Goal: Transaction & Acquisition: Purchase product/service

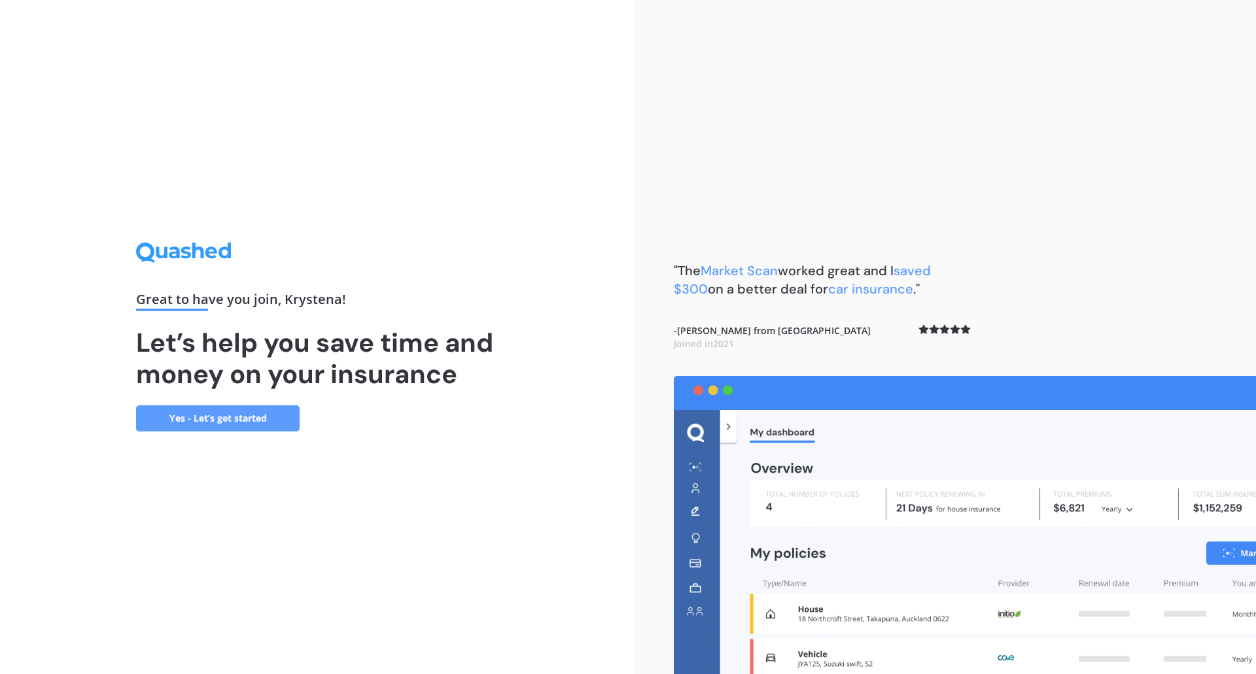
click at [241, 422] on link "Yes - Let’s get started" at bounding box center [217, 418] width 163 height 26
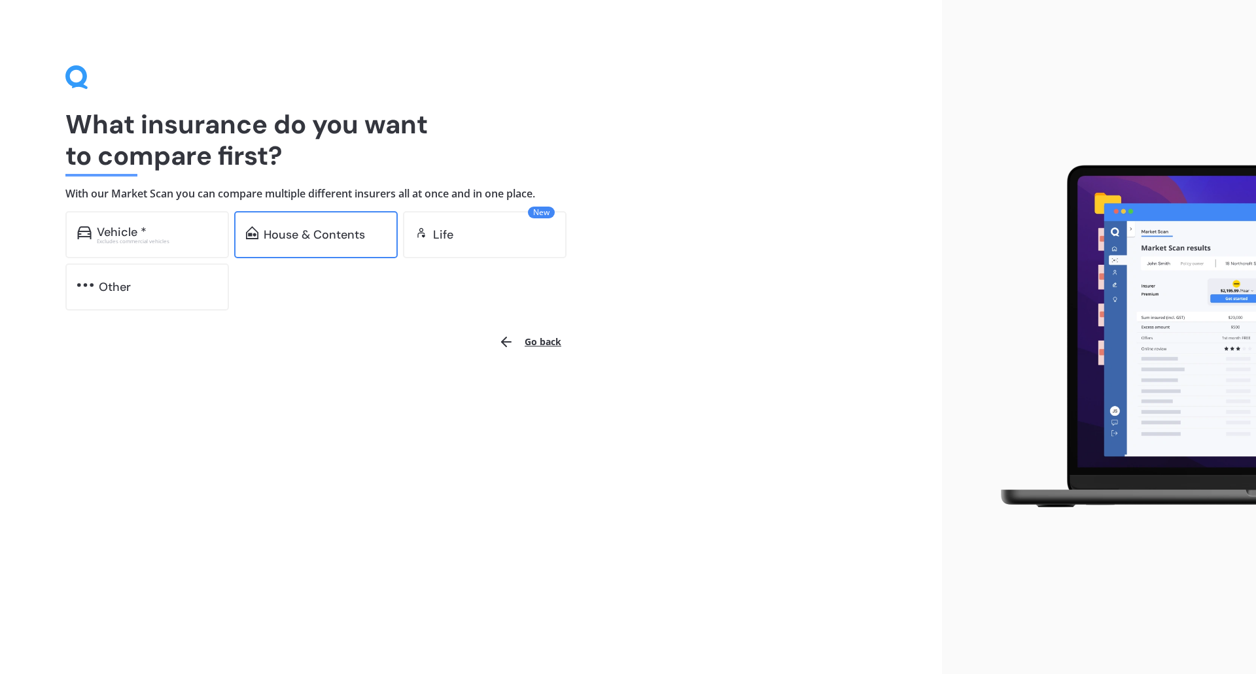
click at [315, 222] on div "House & Contents" at bounding box center [315, 234] width 163 height 47
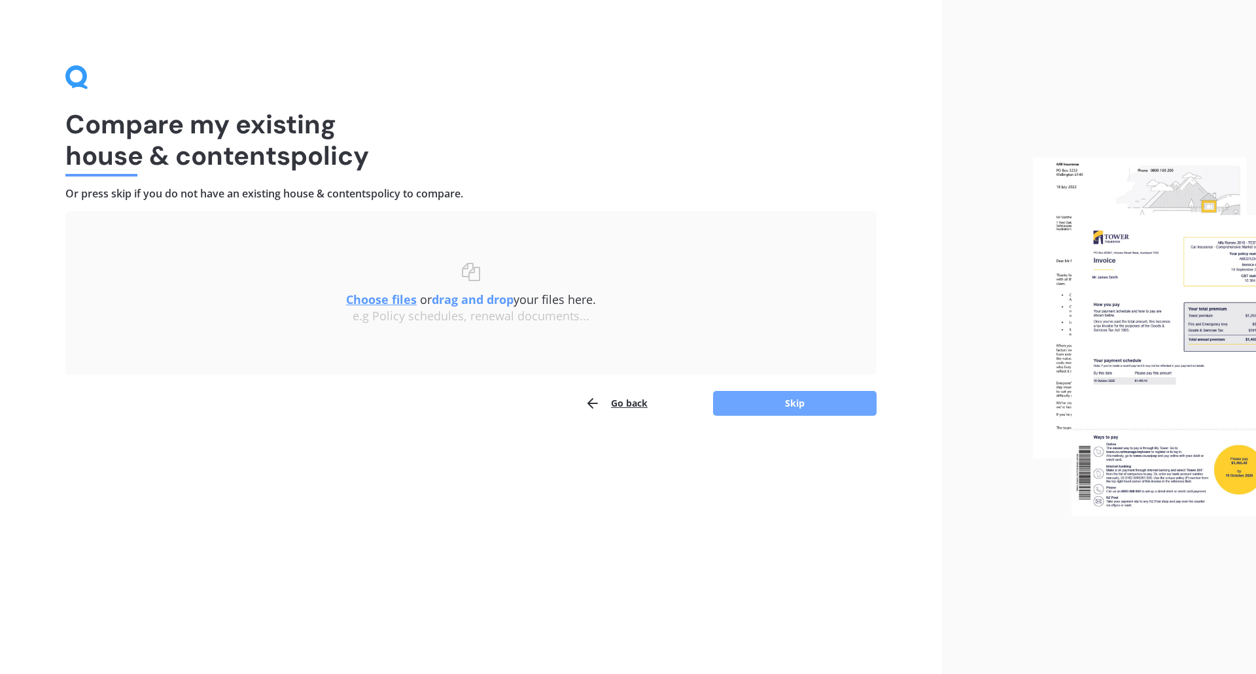
click at [799, 398] on button "Skip" at bounding box center [794, 403] width 163 height 25
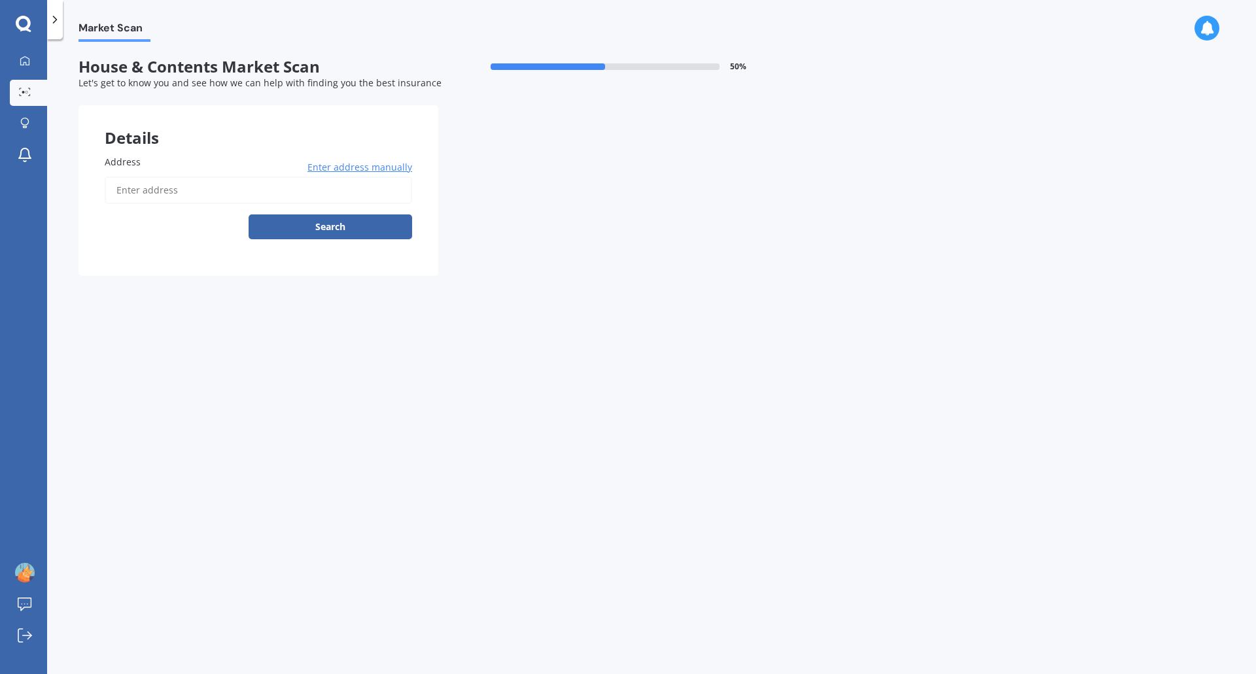
click at [196, 181] on input "Address" at bounding box center [258, 190] width 307 height 27
type input "[STREET_ADDRESS][PERSON_NAME]"
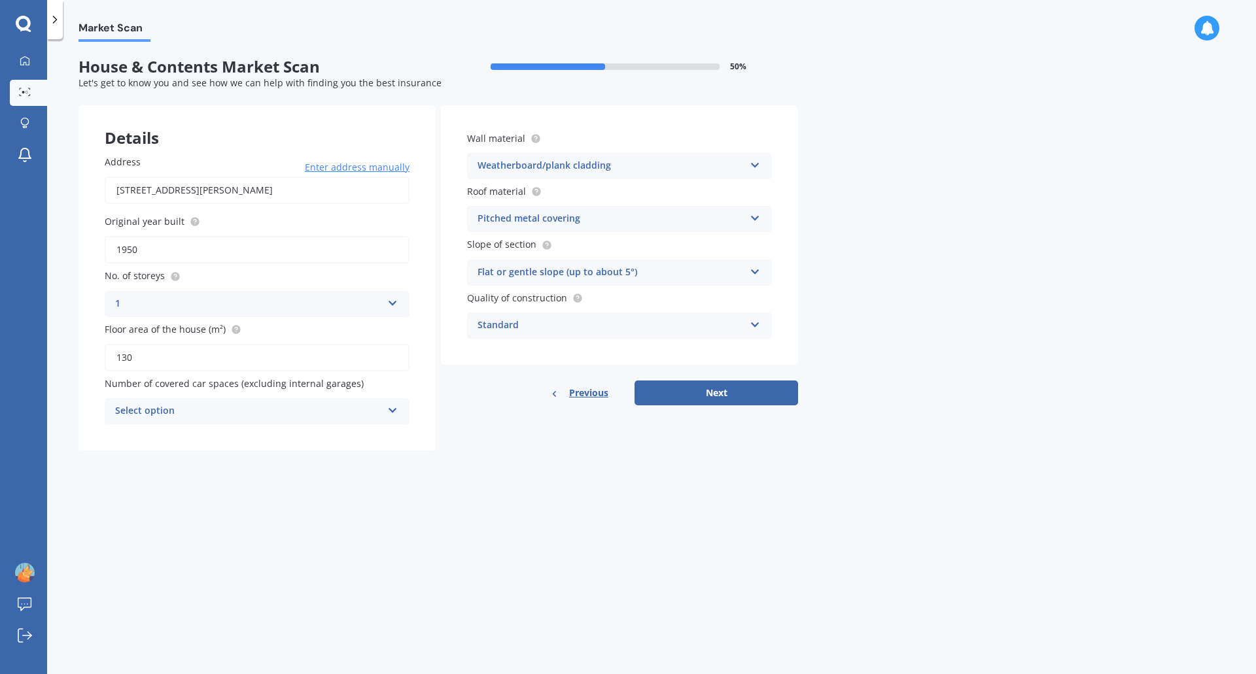
click at [393, 409] on icon at bounding box center [392, 408] width 11 height 9
click at [120, 434] on span "0" at bounding box center [118, 436] width 5 height 12
click at [715, 385] on button "Next" at bounding box center [715, 393] width 163 height 25
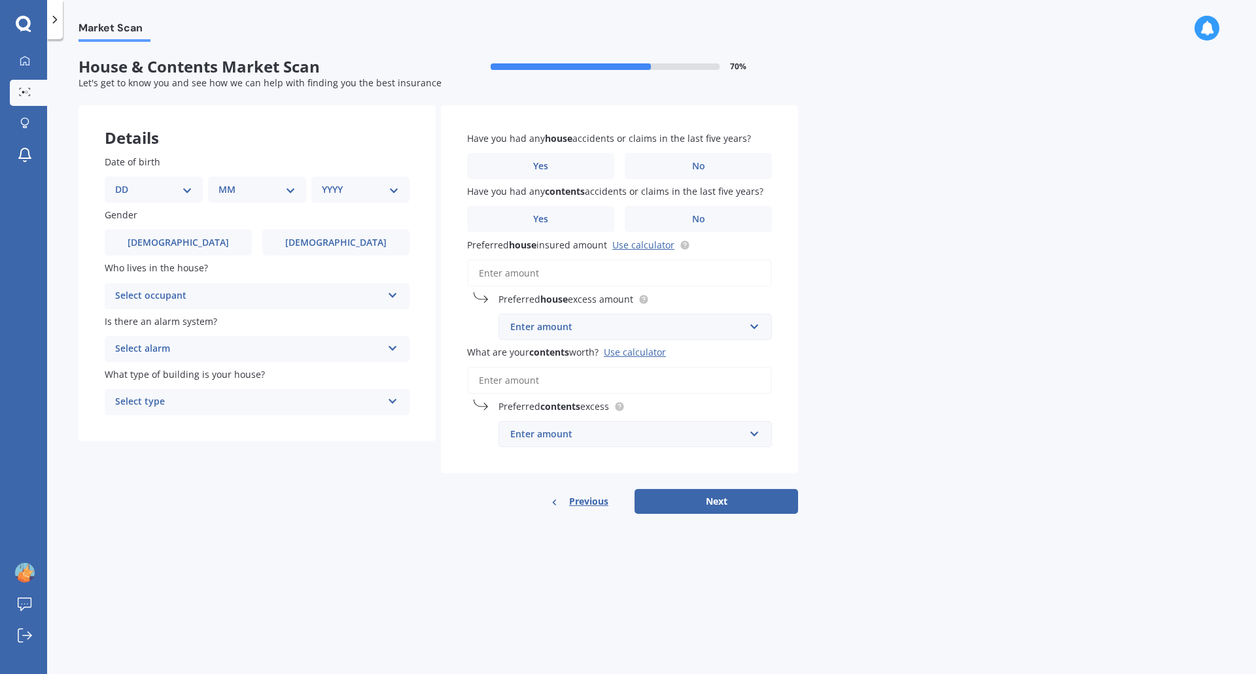
click at [188, 188] on select "DD 01 02 03 04 05 06 07 08 09 10 11 12 13 14 15 16 17 18 19 20 21 22 23 24 25 2…" at bounding box center [153, 189] width 77 height 14
select select "23"
click at [126, 182] on select "DD 01 02 03 04 05 06 07 08 09 10 11 12 13 14 15 16 17 18 19 20 21 22 23 24 25 2…" at bounding box center [153, 189] width 77 height 14
click at [291, 183] on select "MM 01 02 03 04 05 06 07 08 09 10 11 12" at bounding box center [260, 189] width 72 height 14
select select "06"
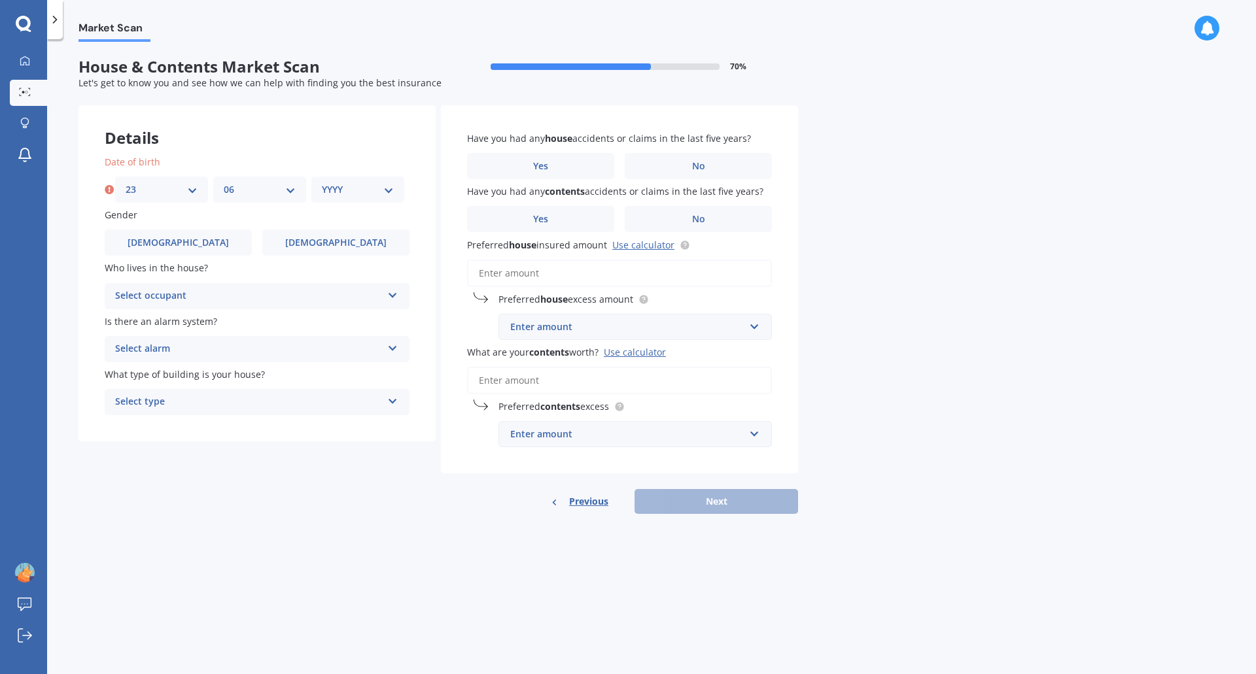
click at [224, 182] on select "MM 01 02 03 04 05 06 07 08 09 10 11 12" at bounding box center [260, 189] width 72 height 14
click at [391, 189] on select "YYYY 2009 2008 2007 2006 2005 2004 2003 2002 2001 2000 1999 1998 1997 1996 1995…" at bounding box center [358, 189] width 72 height 14
select select "1956"
click at [322, 182] on select "YYYY 2009 2008 2007 2006 2005 2004 2003 2002 2001 2000 1999 1998 1997 1996 1995…" at bounding box center [358, 189] width 72 height 14
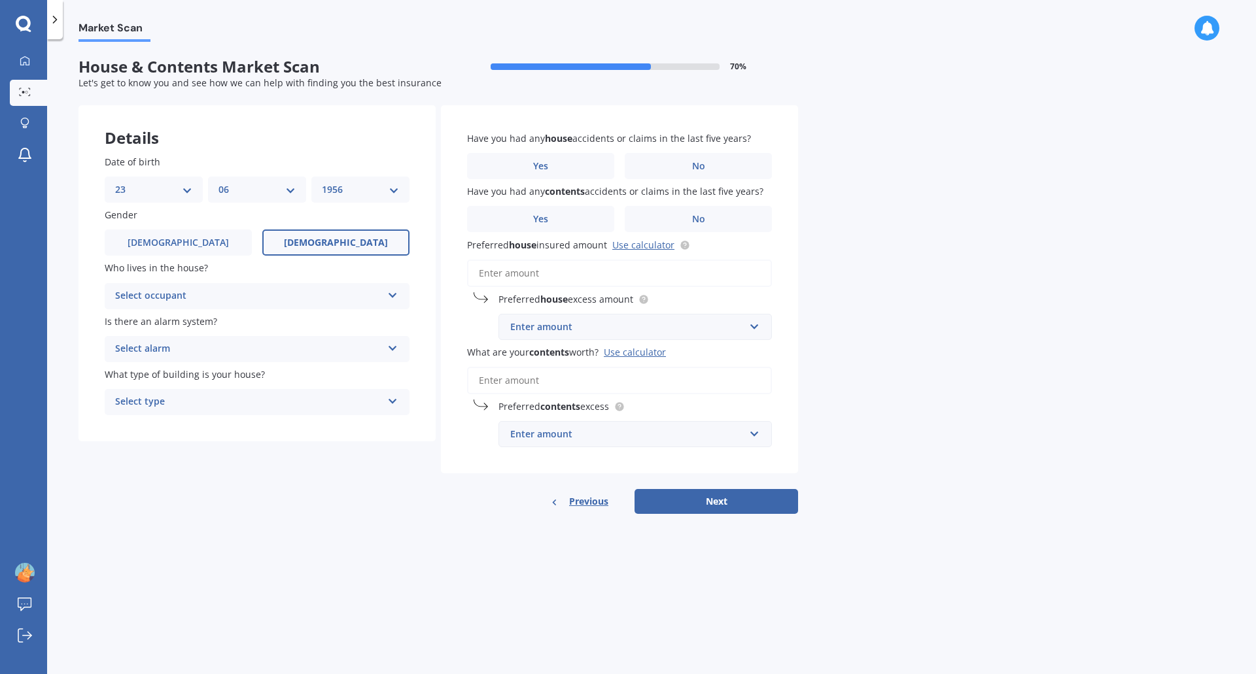
click at [337, 243] on span "[DEMOGRAPHIC_DATA]" at bounding box center [336, 242] width 104 height 11
click at [0, 0] on input "[DEMOGRAPHIC_DATA]" at bounding box center [0, 0] width 0 height 0
click at [398, 293] on div "Select occupant Owner Owner + Boarder" at bounding box center [257, 296] width 305 height 26
click at [132, 318] on span "Owner" at bounding box center [130, 321] width 29 height 12
click at [392, 342] on icon at bounding box center [392, 345] width 11 height 9
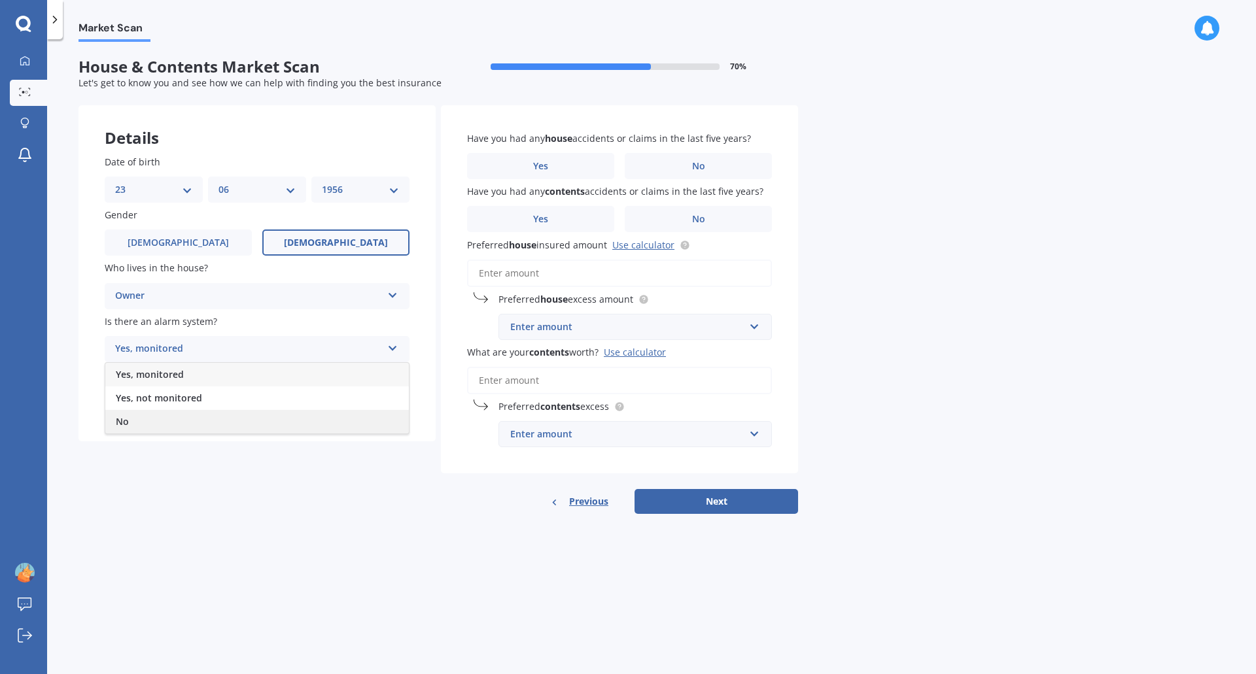
click at [115, 415] on div "No" at bounding box center [256, 422] width 303 height 24
click at [391, 400] on icon at bounding box center [392, 398] width 11 height 9
click at [148, 423] on span "Freestanding" at bounding box center [145, 427] width 58 height 12
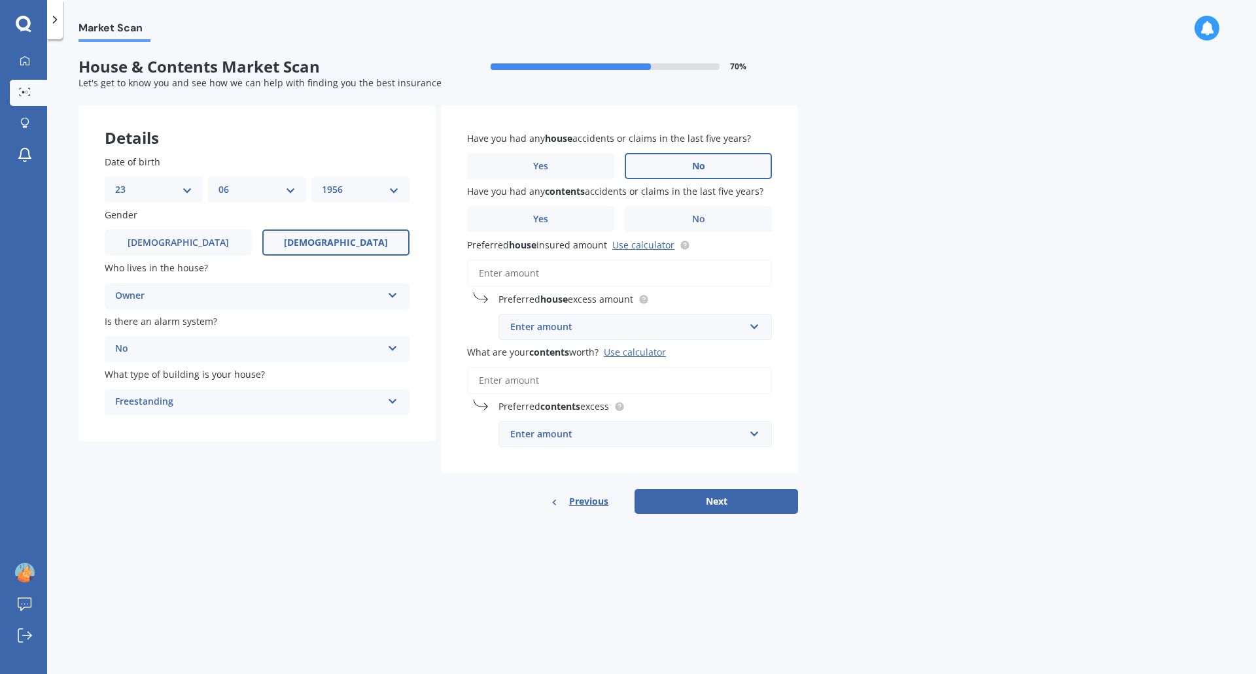
click at [699, 161] on span "No" at bounding box center [698, 166] width 13 height 11
click at [0, 0] on input "No" at bounding box center [0, 0] width 0 height 0
click at [541, 215] on span "Yes" at bounding box center [541, 219] width 16 height 11
click at [0, 0] on input "Yes" at bounding box center [0, 0] width 0 height 0
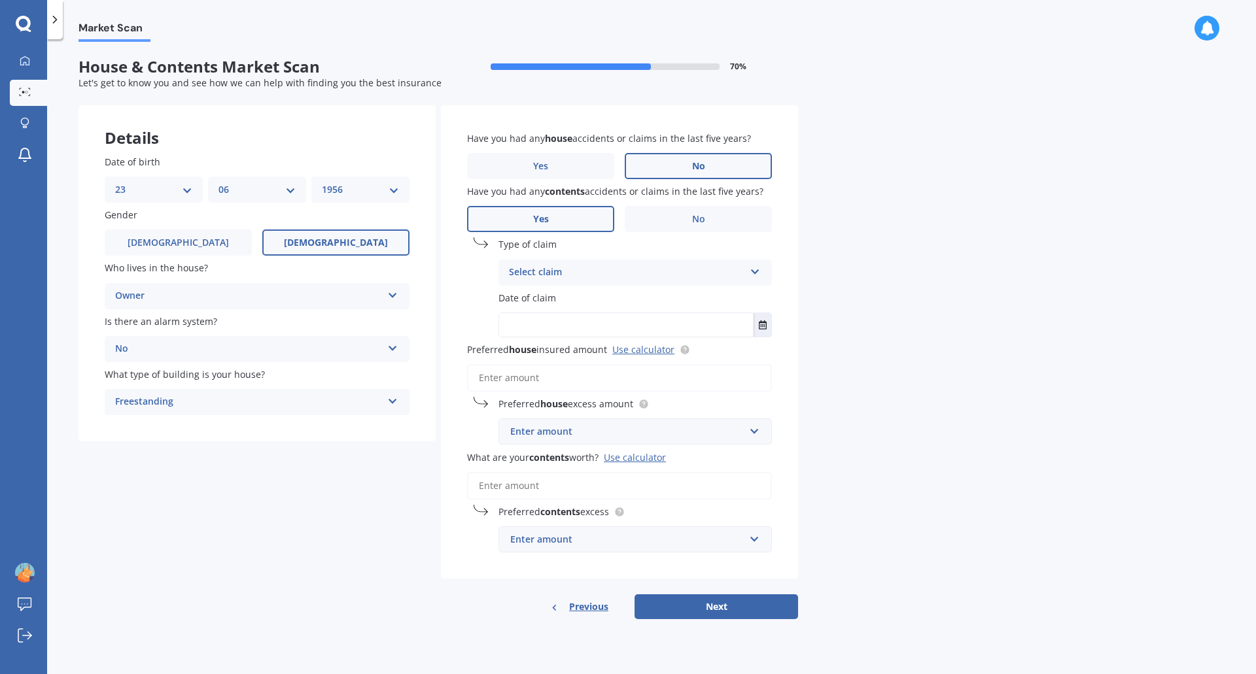
click at [757, 268] on icon at bounding box center [754, 269] width 11 height 9
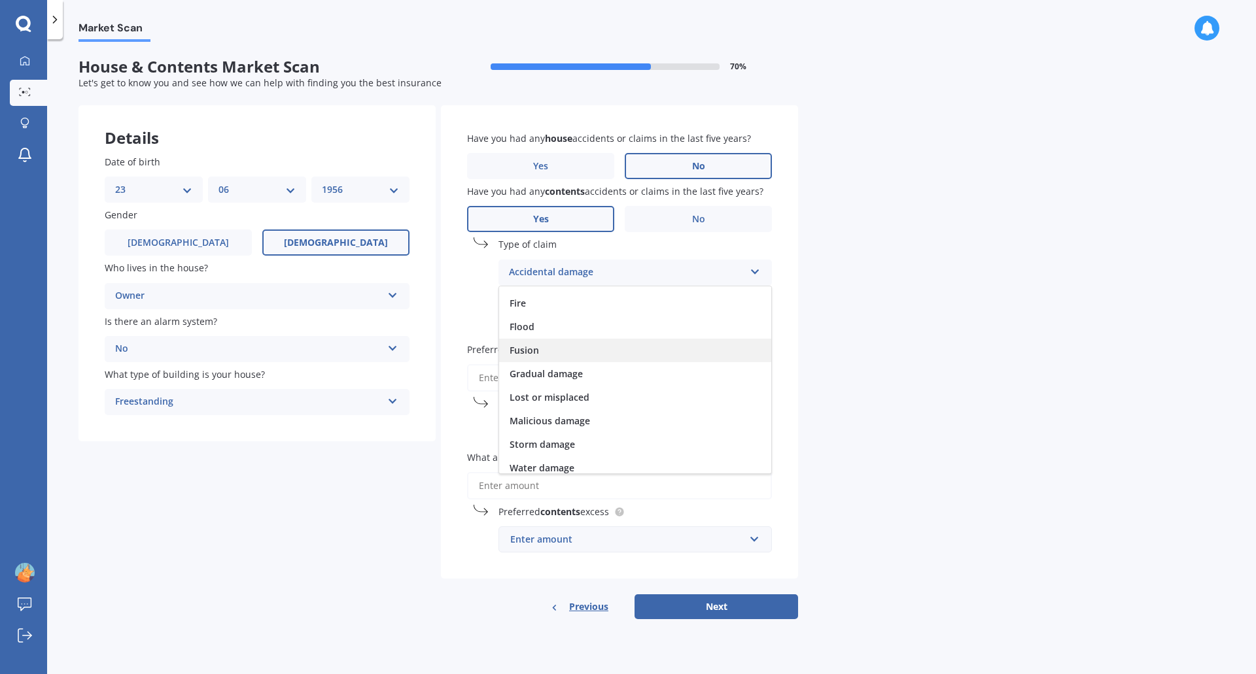
scroll to position [95, 0]
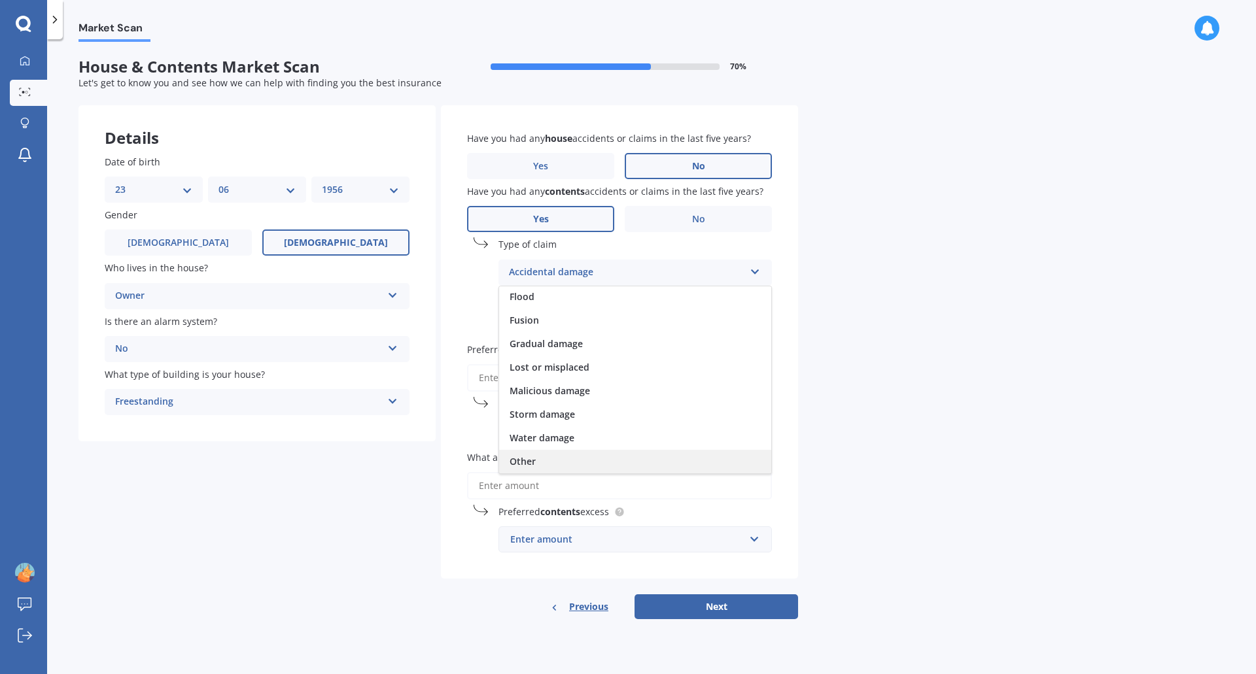
click at [526, 459] on span "Other" at bounding box center [522, 461] width 26 height 12
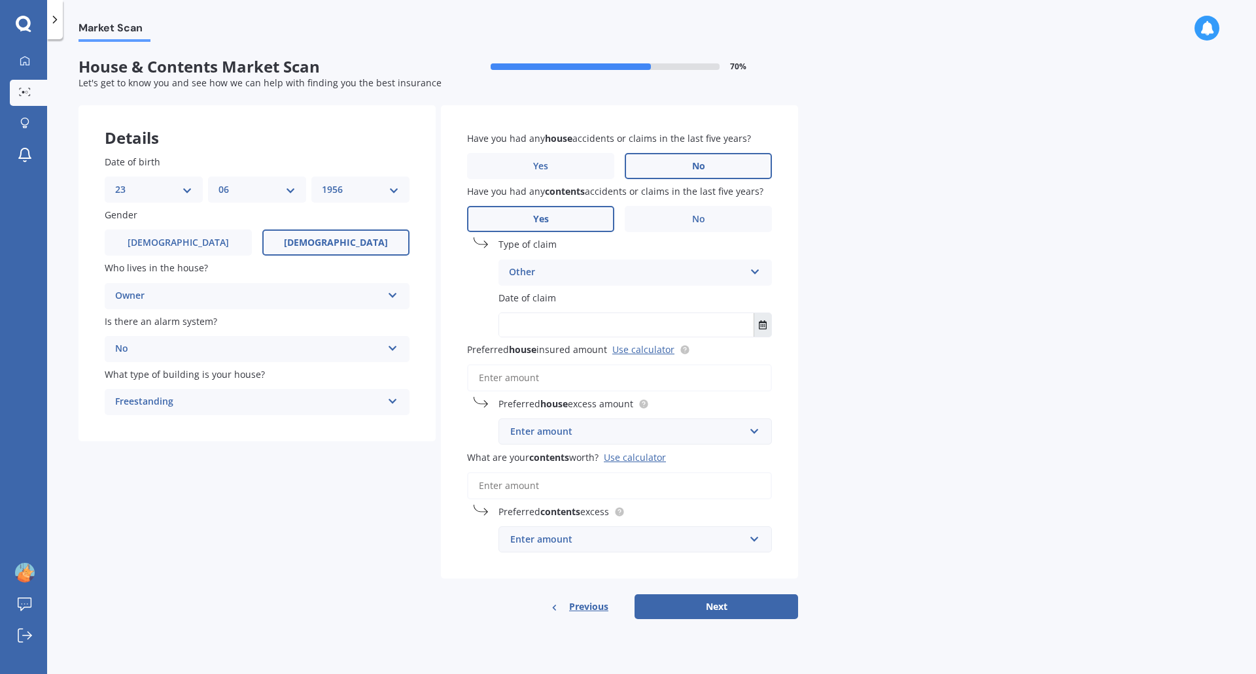
click at [762, 322] on icon "Select date" at bounding box center [763, 324] width 8 height 9
click at [611, 356] on icon "Navigate back" at bounding box center [609, 357] width 6 height 9
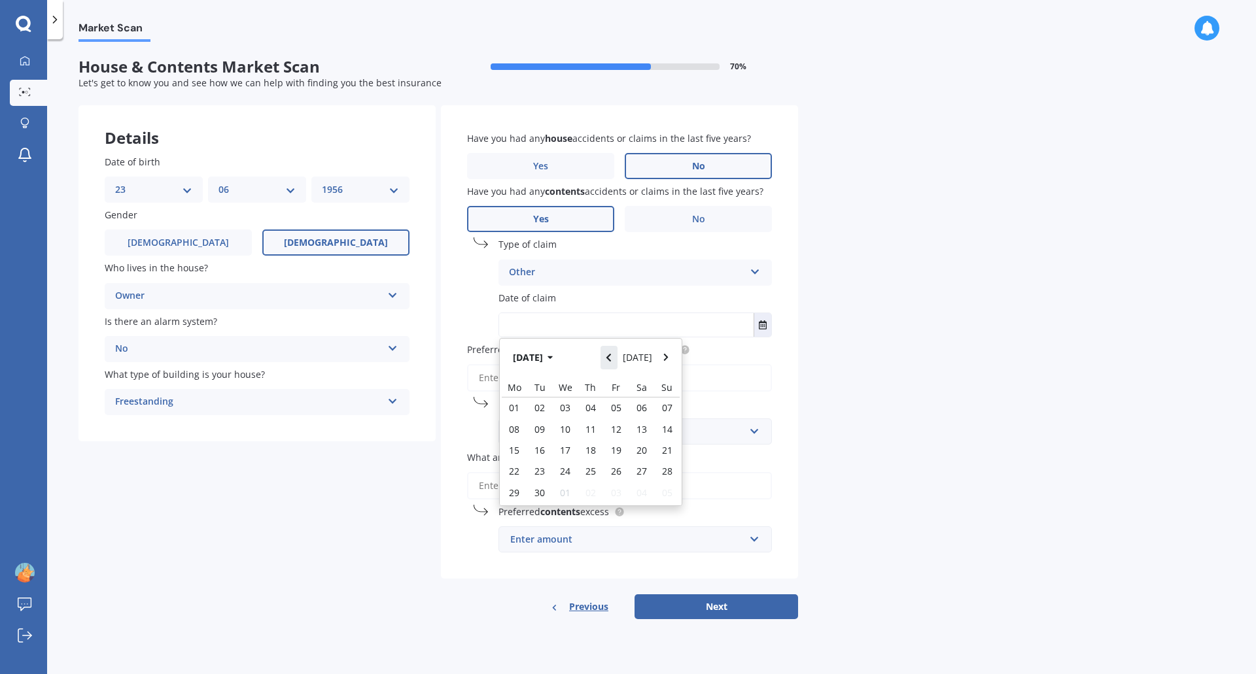
click at [611, 356] on icon "Navigate back" at bounding box center [609, 357] width 6 height 9
click at [611, 354] on icon "Navigate back" at bounding box center [609, 357] width 6 height 9
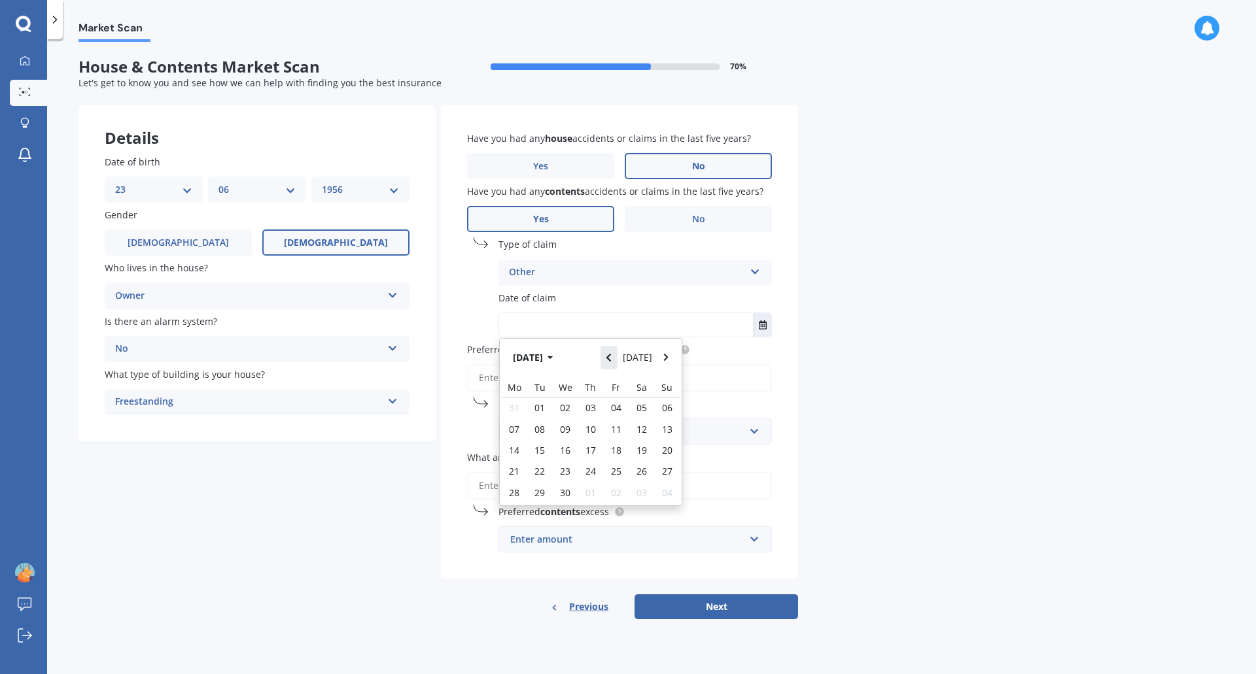
click at [611, 354] on icon "Navigate back" at bounding box center [609, 357] width 6 height 9
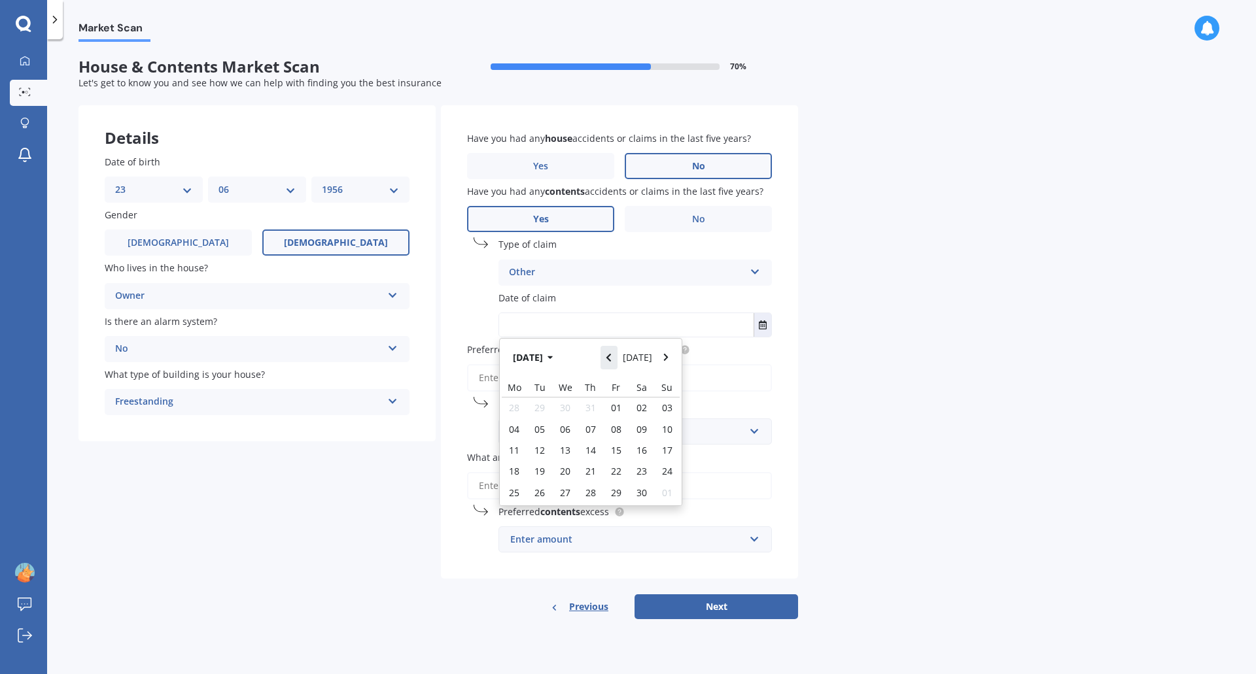
click at [611, 354] on icon "Navigate back" at bounding box center [609, 357] width 6 height 9
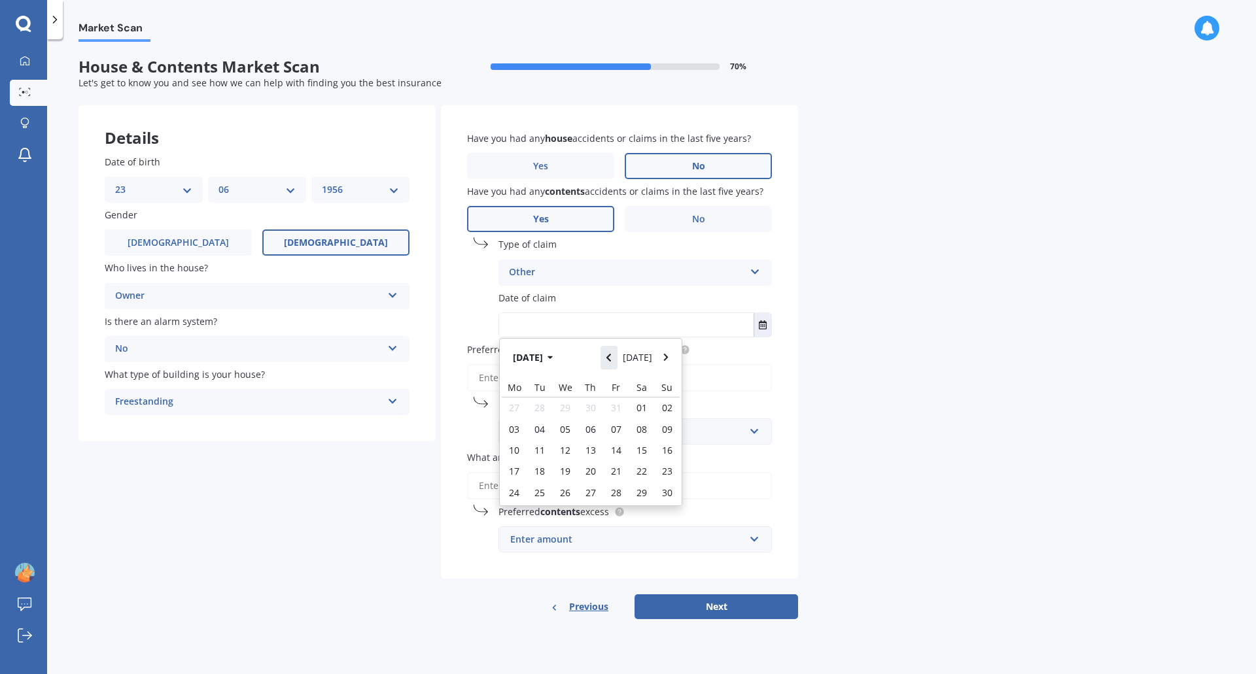
click at [611, 354] on icon "Navigate back" at bounding box center [609, 357] width 6 height 9
click at [574, 352] on div "[DATE] [DATE]" at bounding box center [591, 358] width 182 height 39
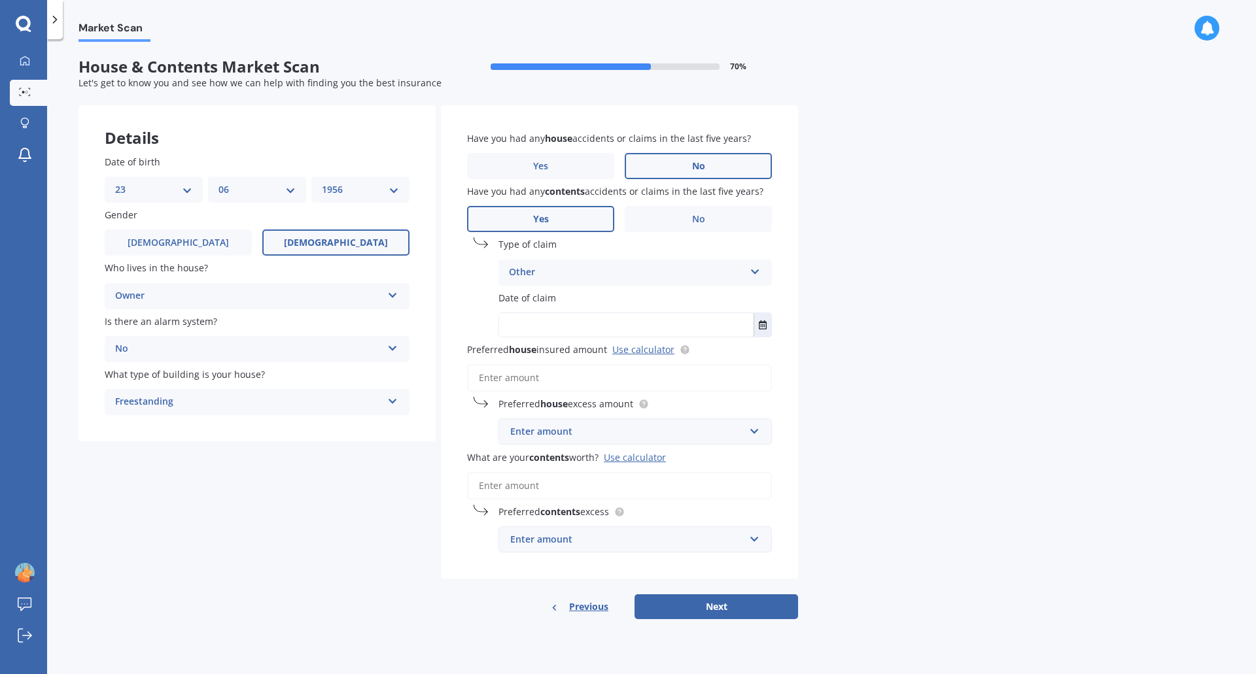
click at [615, 324] on input "text" at bounding box center [626, 325] width 254 height 24
click at [757, 327] on button "Select date" at bounding box center [762, 325] width 18 height 24
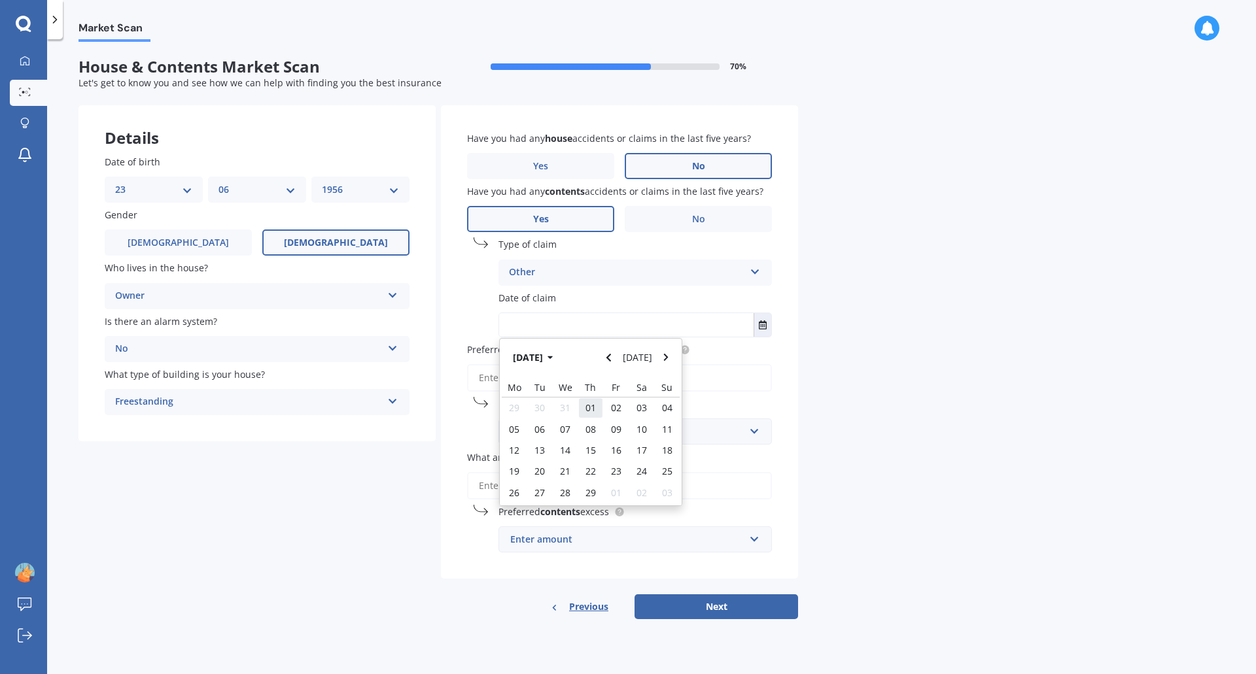
click at [591, 406] on span "01" at bounding box center [590, 408] width 10 height 12
type input "[DATE]"
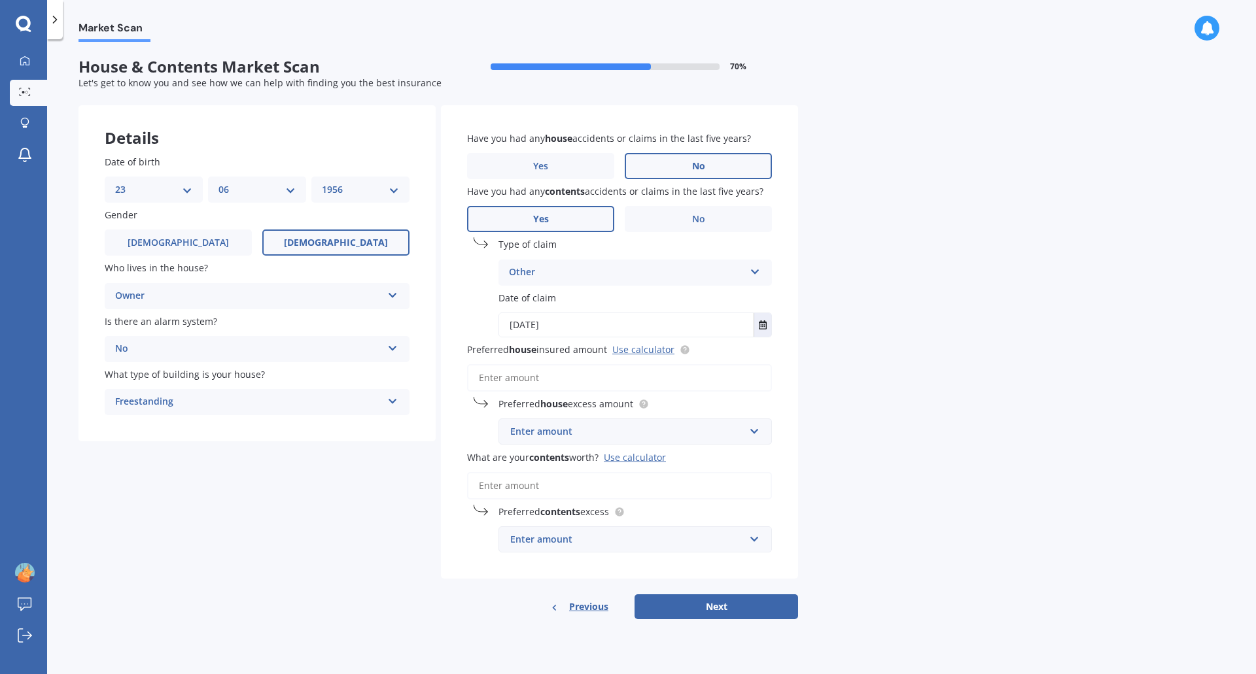
click at [564, 377] on input "Preferred house insured amount Use calculator" at bounding box center [619, 377] width 305 height 27
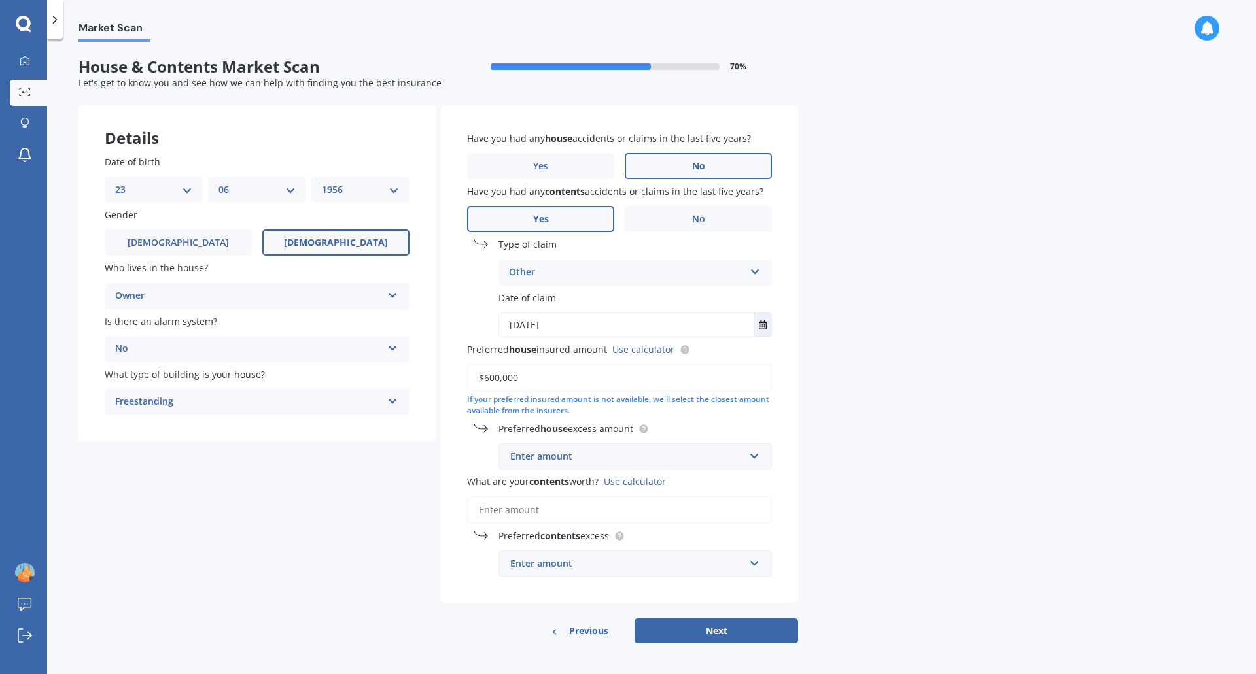
type input "$600,000"
click at [902, 395] on div "Market Scan House & Contents Market Scan 70 % Let's get to know you and see how…" at bounding box center [651, 359] width 1209 height 635
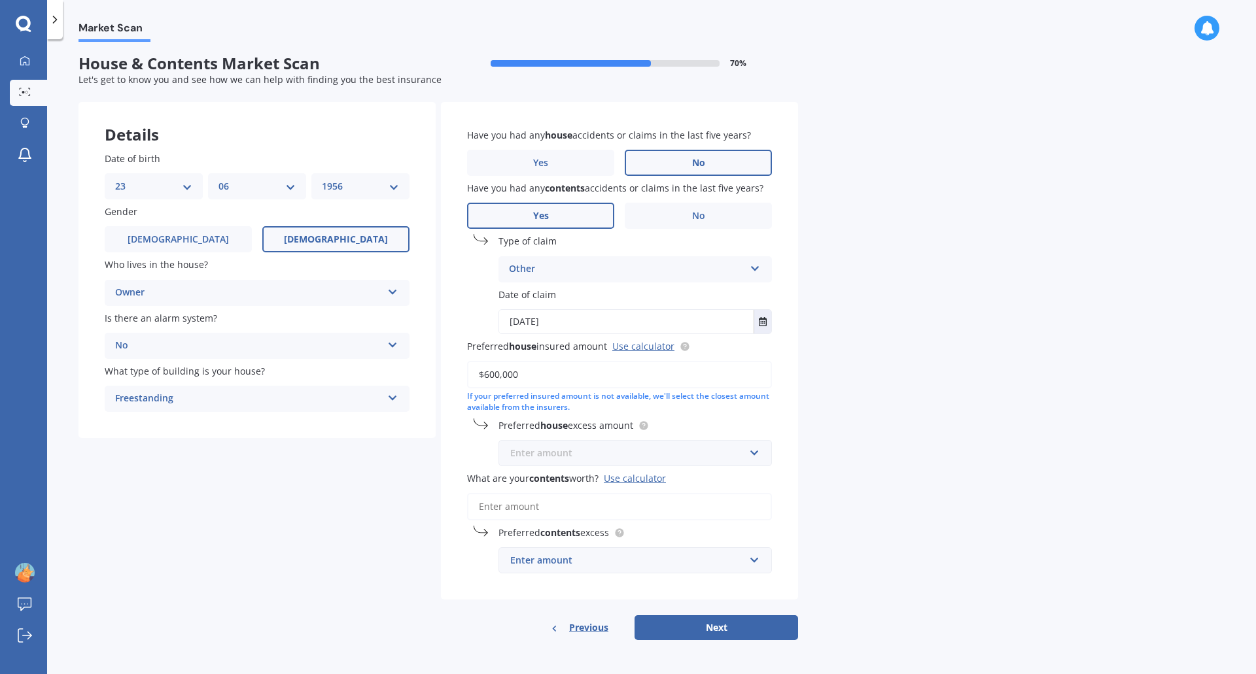
click at [755, 457] on input "text" at bounding box center [631, 453] width 262 height 25
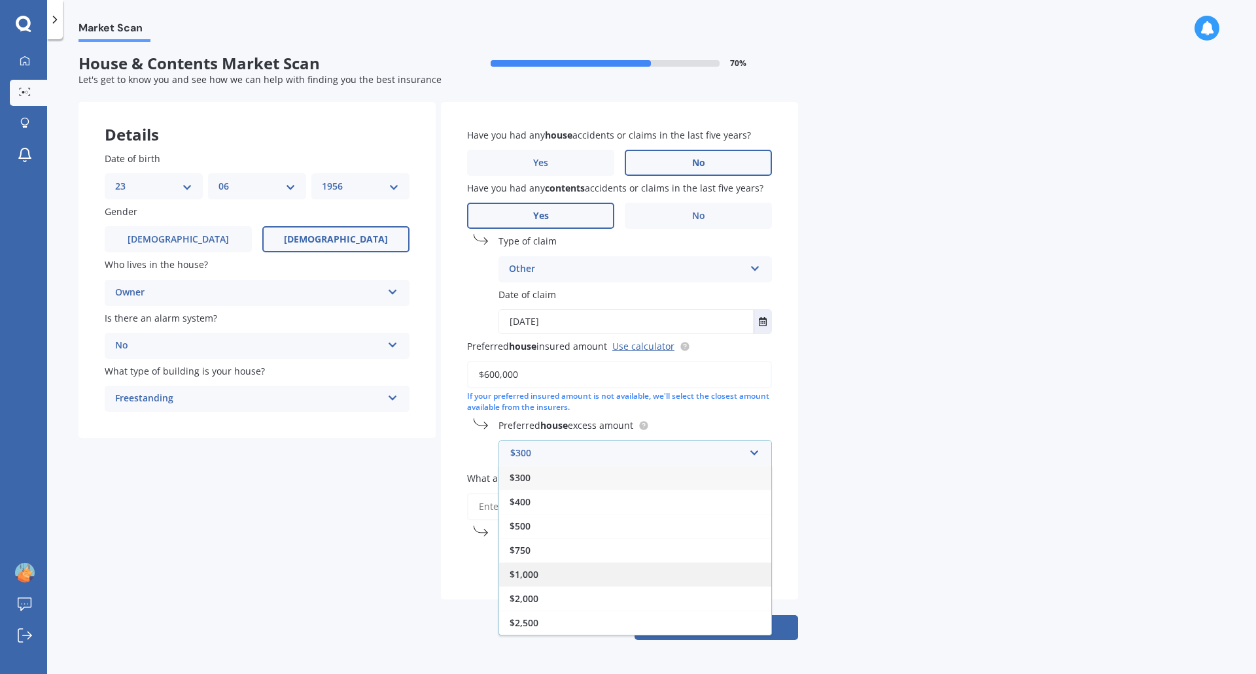
click at [537, 569] on span "$1,000" at bounding box center [523, 574] width 29 height 12
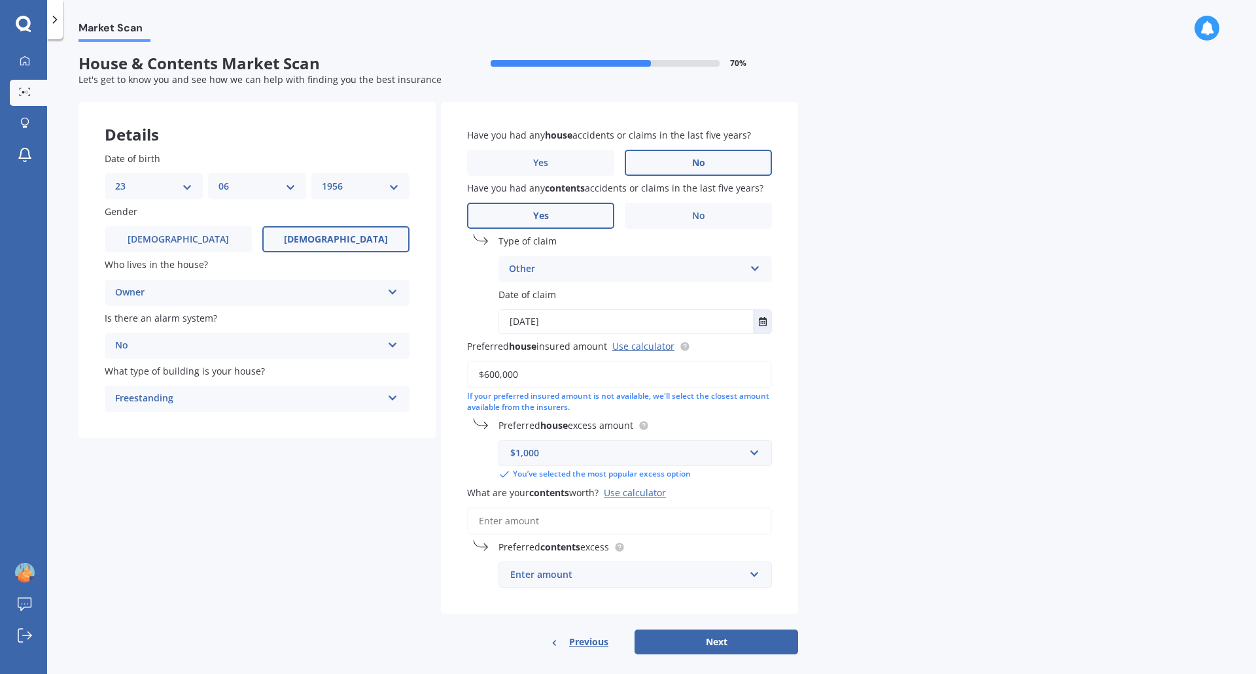
click at [569, 520] on input "What are your contents worth? Use calculator" at bounding box center [619, 520] width 305 height 27
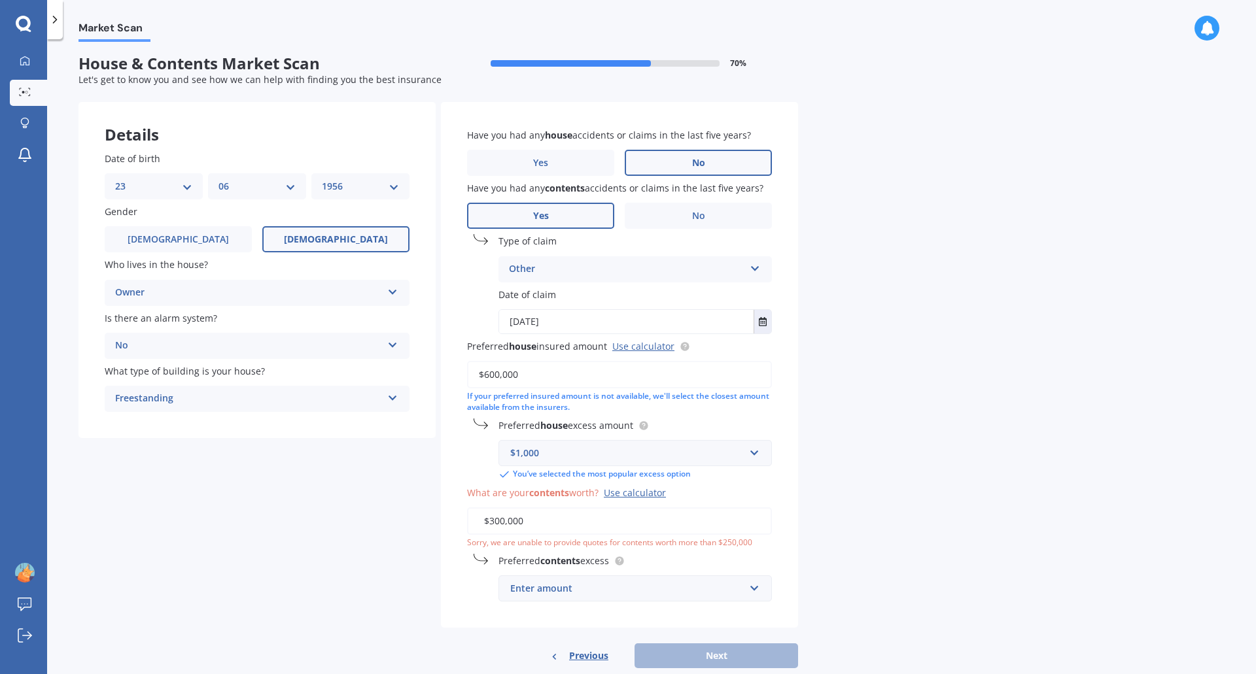
scroll to position [31, 0]
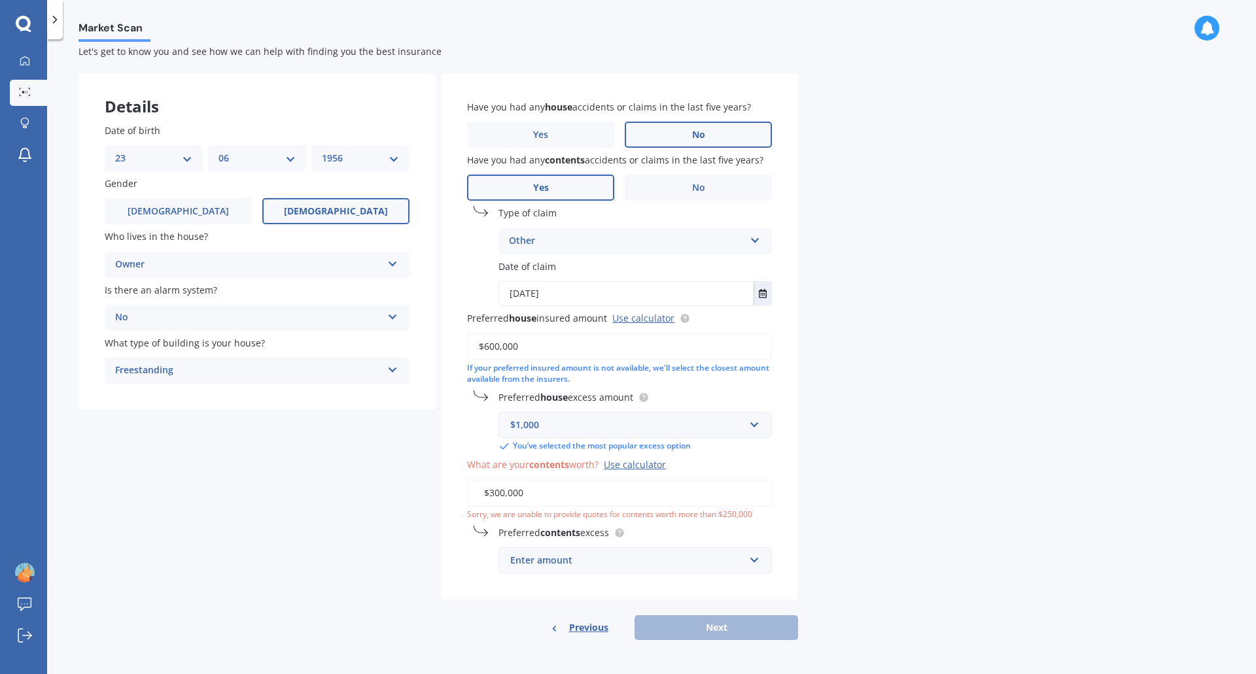
click at [724, 491] on input "$300,000" at bounding box center [619, 492] width 305 height 27
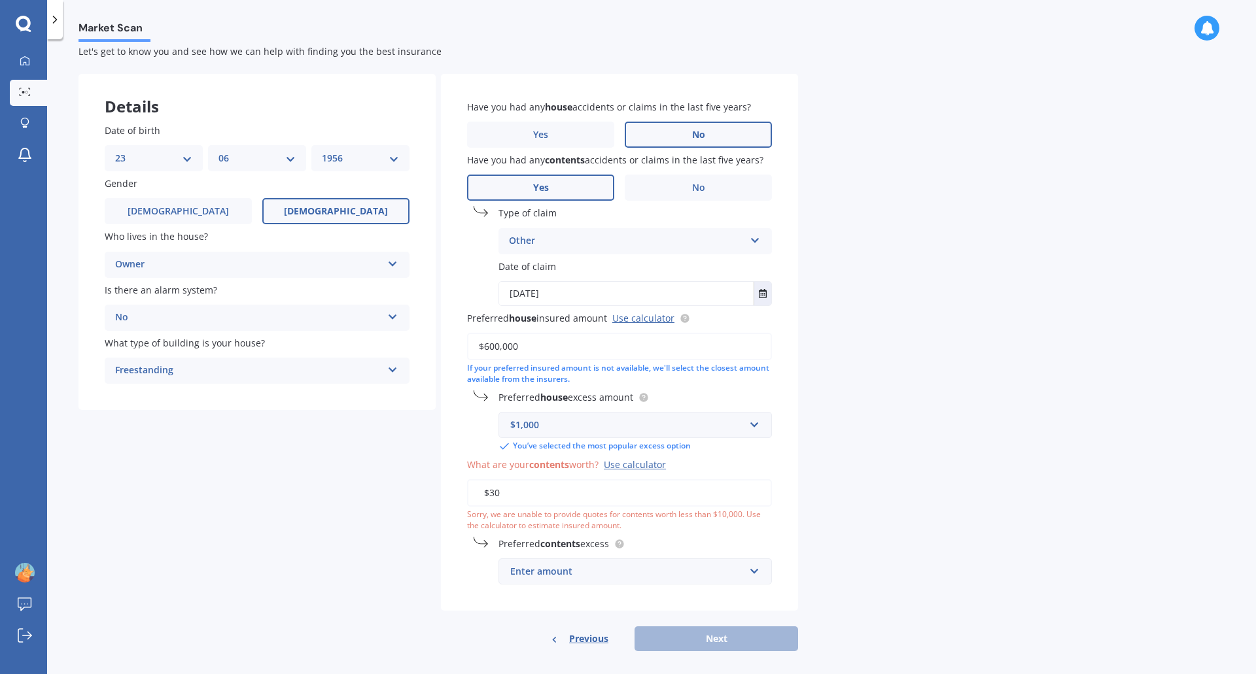
type input "$3"
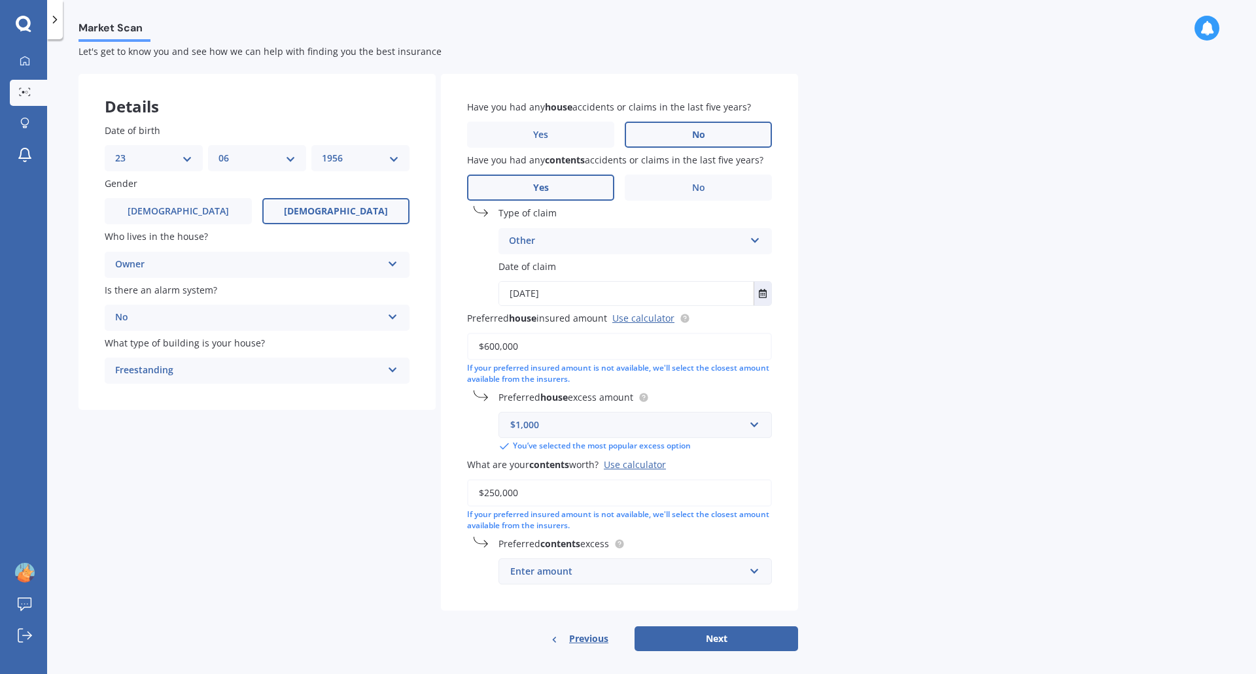
type input "$250,000"
click at [755, 577] on input "text" at bounding box center [631, 571] width 262 height 25
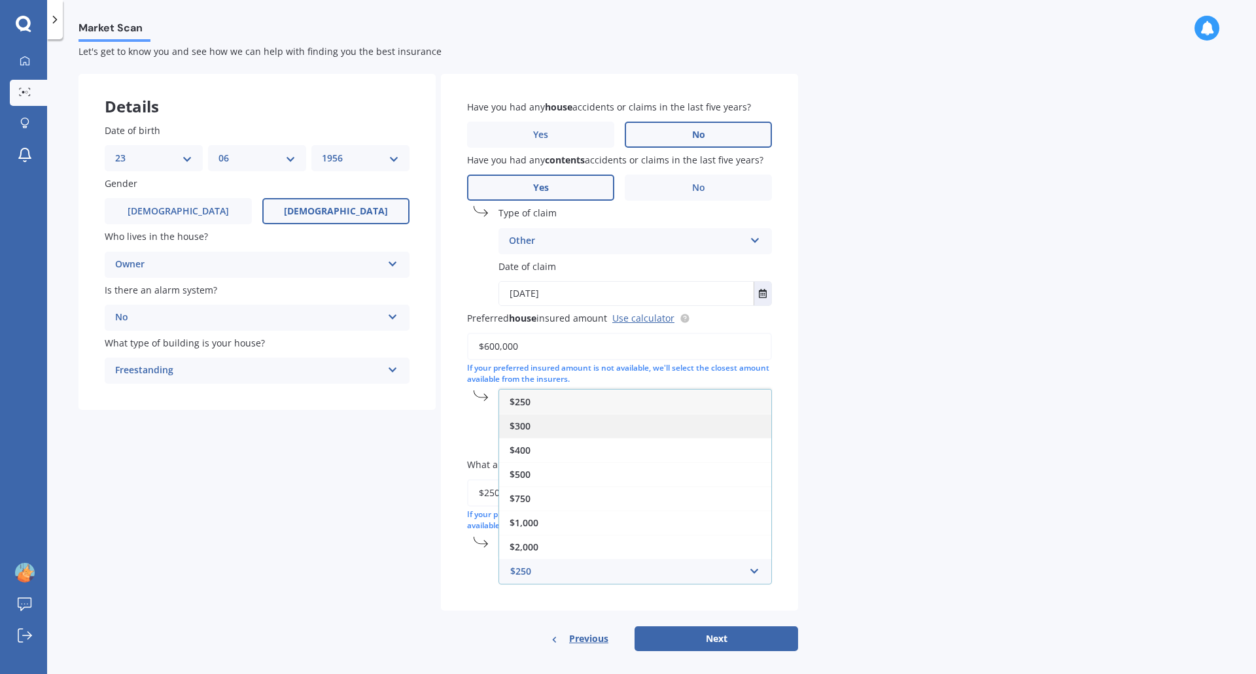
click at [526, 425] on span "$300" at bounding box center [519, 426] width 21 height 12
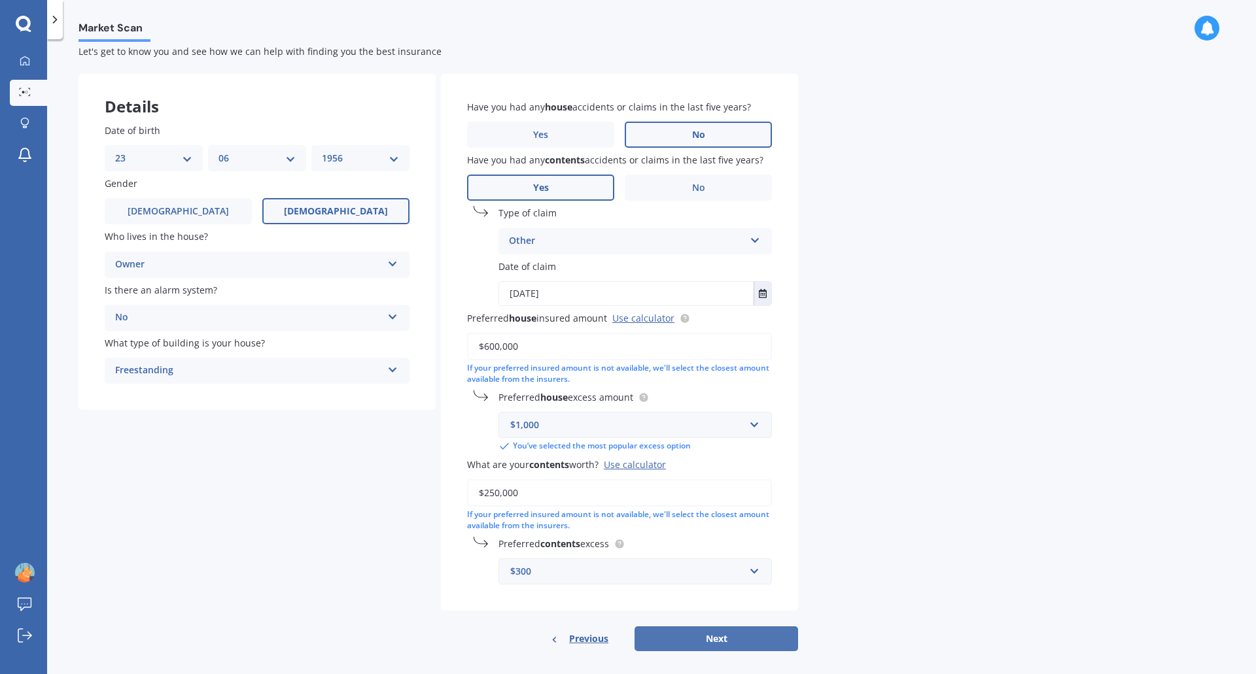
click at [704, 636] on button "Next" at bounding box center [715, 639] width 163 height 25
select select "23"
select select "06"
select select "1956"
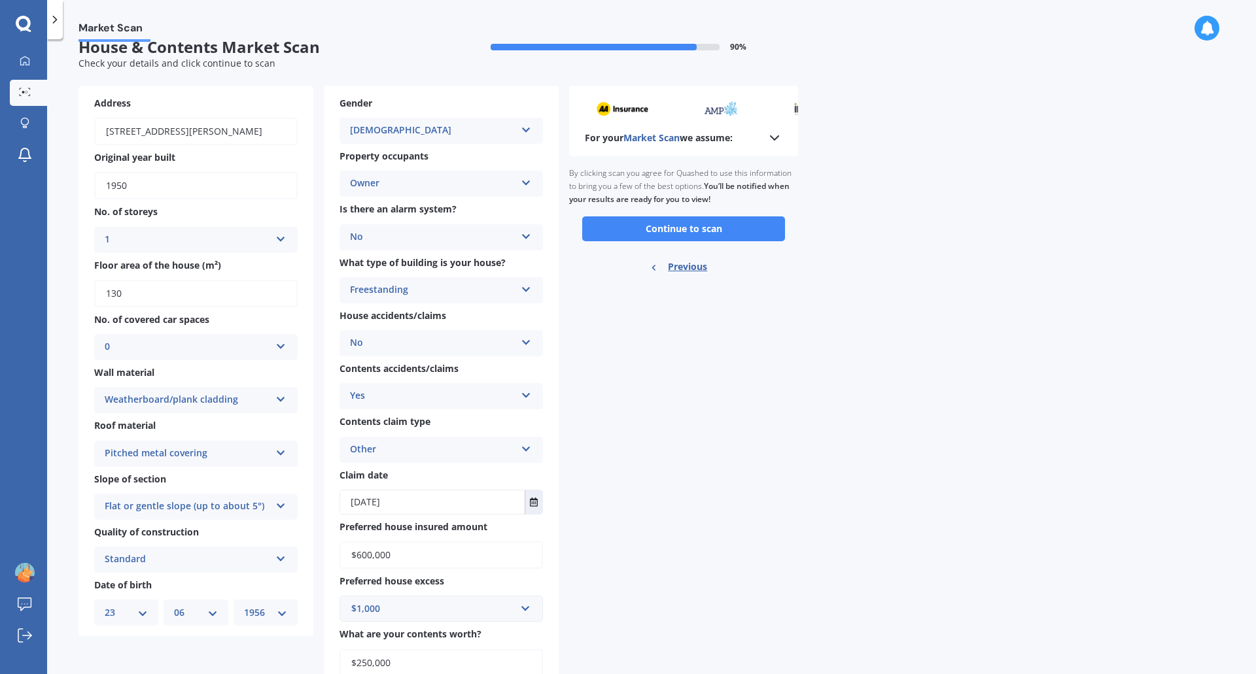
scroll to position [0, 0]
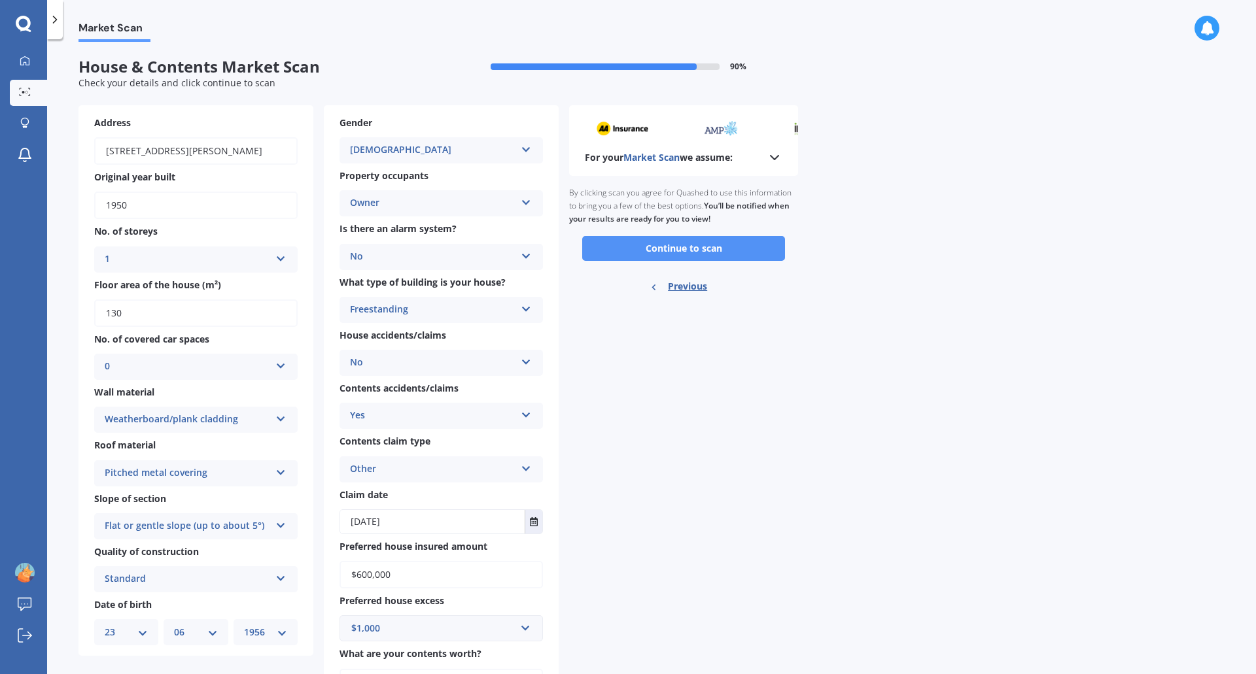
click at [701, 248] on button "Continue to scan" at bounding box center [683, 248] width 203 height 25
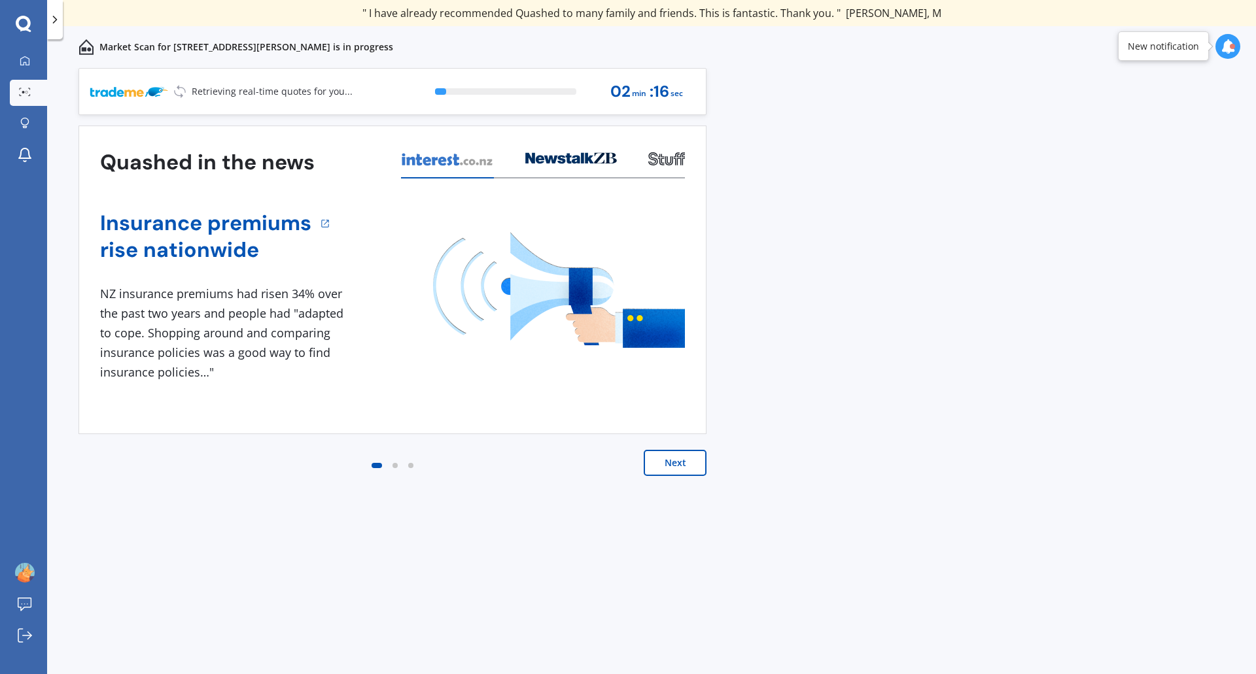
click at [683, 461] on button "Next" at bounding box center [675, 463] width 63 height 26
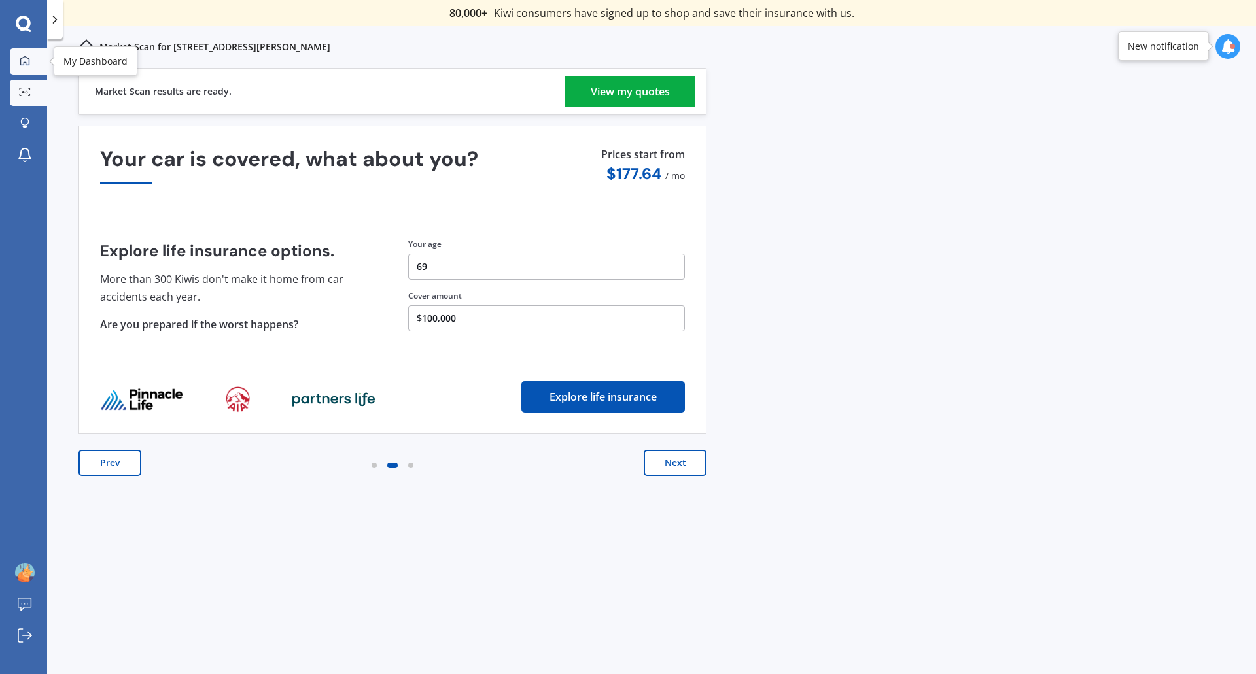
click at [25, 57] on icon at bounding box center [25, 61] width 10 height 10
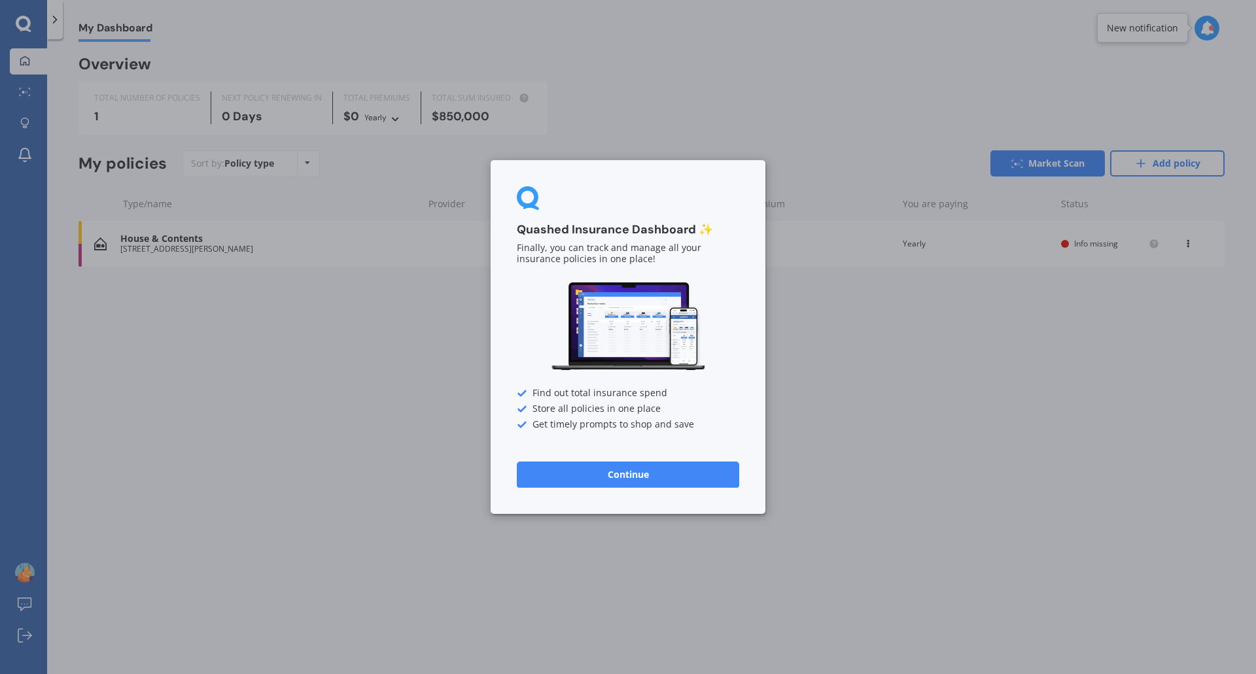
click at [1049, 369] on div "Quashed Insurance Dashboard ✨ Finally, you can track and manage all your insura…" at bounding box center [628, 337] width 1256 height 674
click at [184, 228] on div "Quashed Insurance Dashboard ✨ Finally, you can track and manage all your insura…" at bounding box center [628, 337] width 1256 height 674
click at [187, 236] on div "Quashed Insurance Dashboard ✨ Finally, you can track and manage all your insura…" at bounding box center [628, 337] width 1256 height 674
click at [631, 484] on button "Continue" at bounding box center [628, 475] width 222 height 26
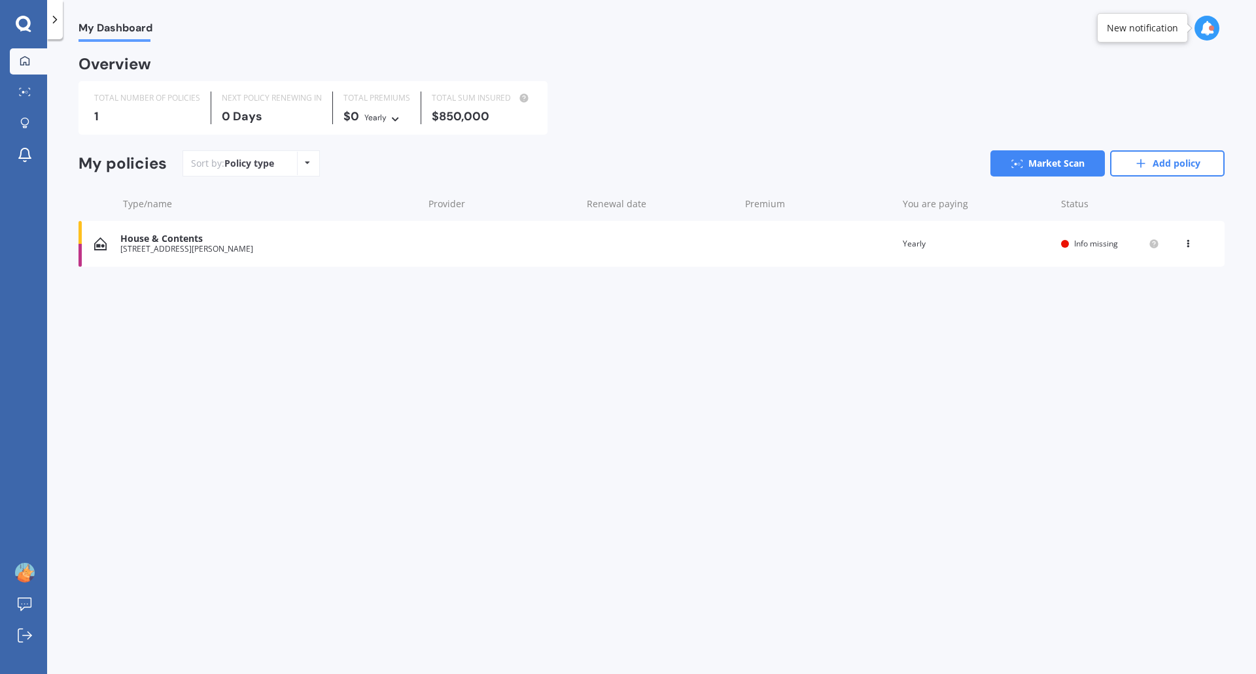
click at [165, 239] on div "House & Contents" at bounding box center [268, 238] width 296 height 11
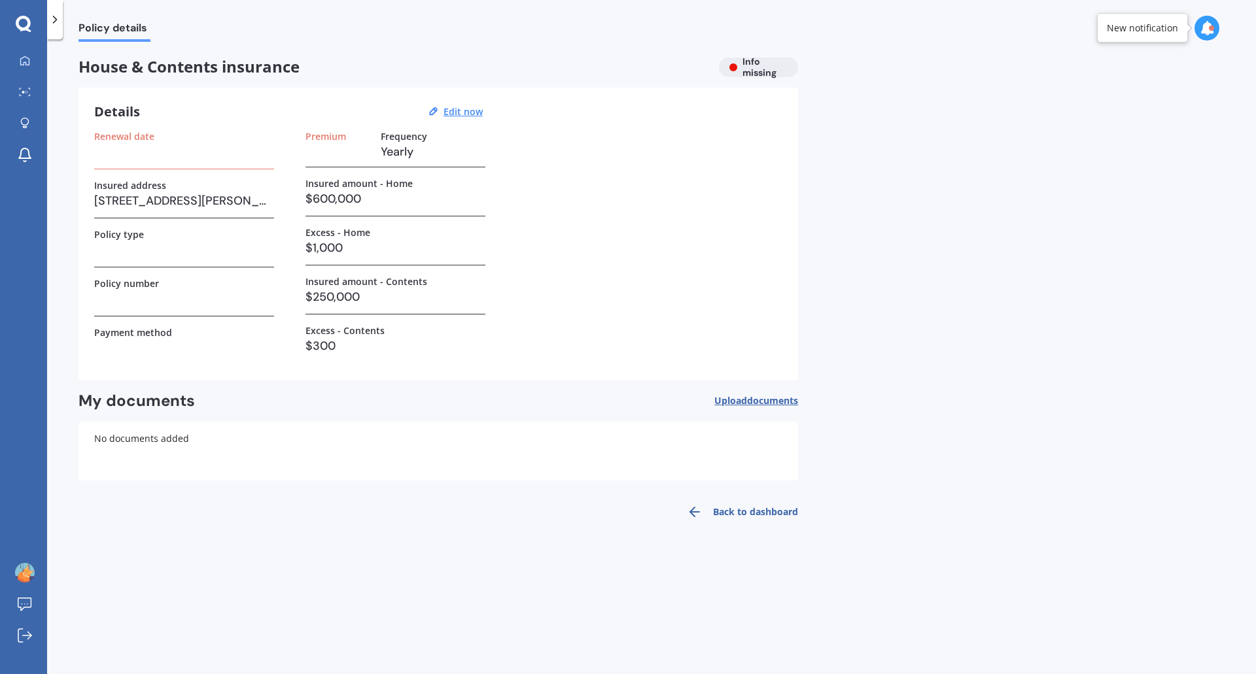
click at [174, 248] on h3 at bounding box center [184, 250] width 180 height 20
click at [252, 240] on h3 at bounding box center [184, 250] width 180 height 20
click at [150, 139] on label "Renewal date" at bounding box center [124, 136] width 60 height 11
click at [755, 65] on div "House & Contents insurance Info missing" at bounding box center [437, 68] width 719 height 20
click at [1210, 24] on icon at bounding box center [1206, 28] width 14 height 14
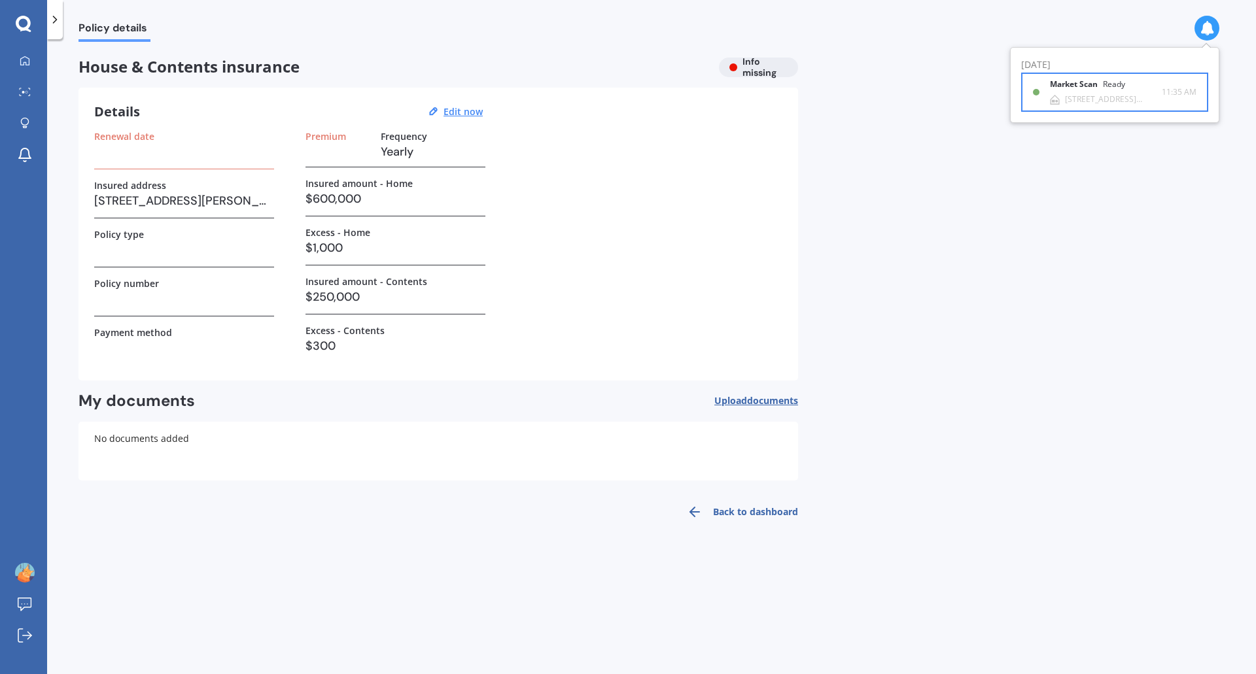
click at [1089, 81] on b "Market Scan" at bounding box center [1076, 84] width 53 height 9
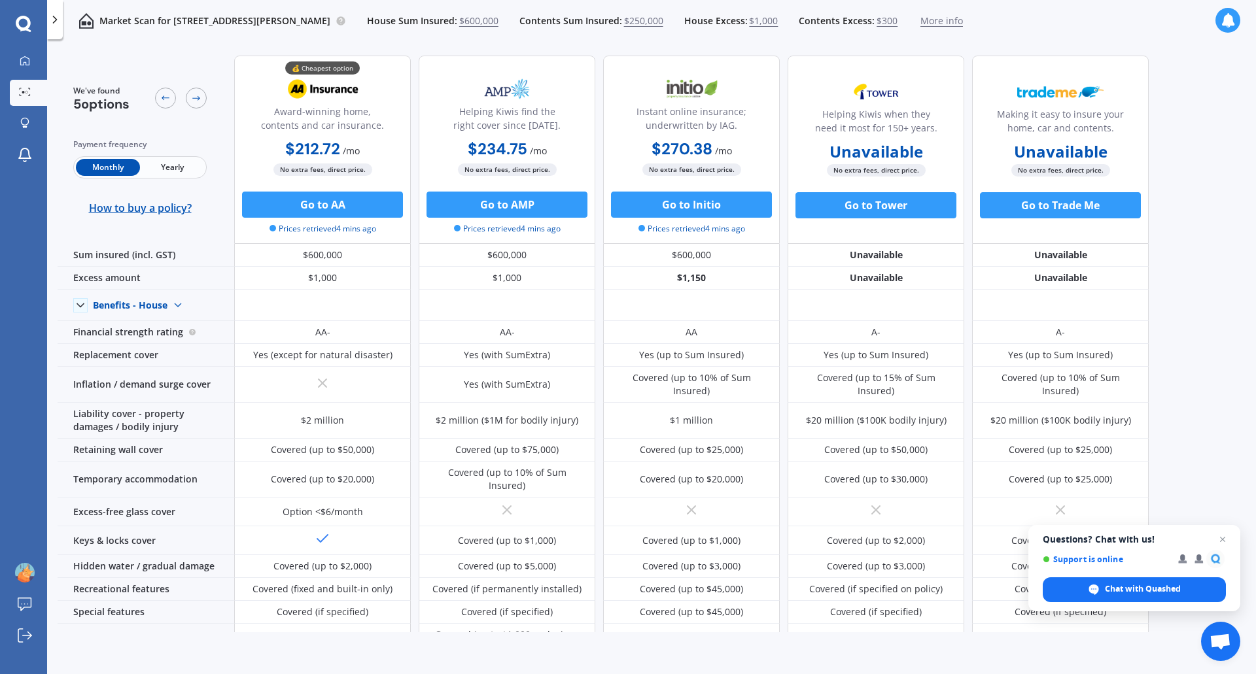
click at [179, 166] on span "Yearly" at bounding box center [172, 167] width 64 height 17
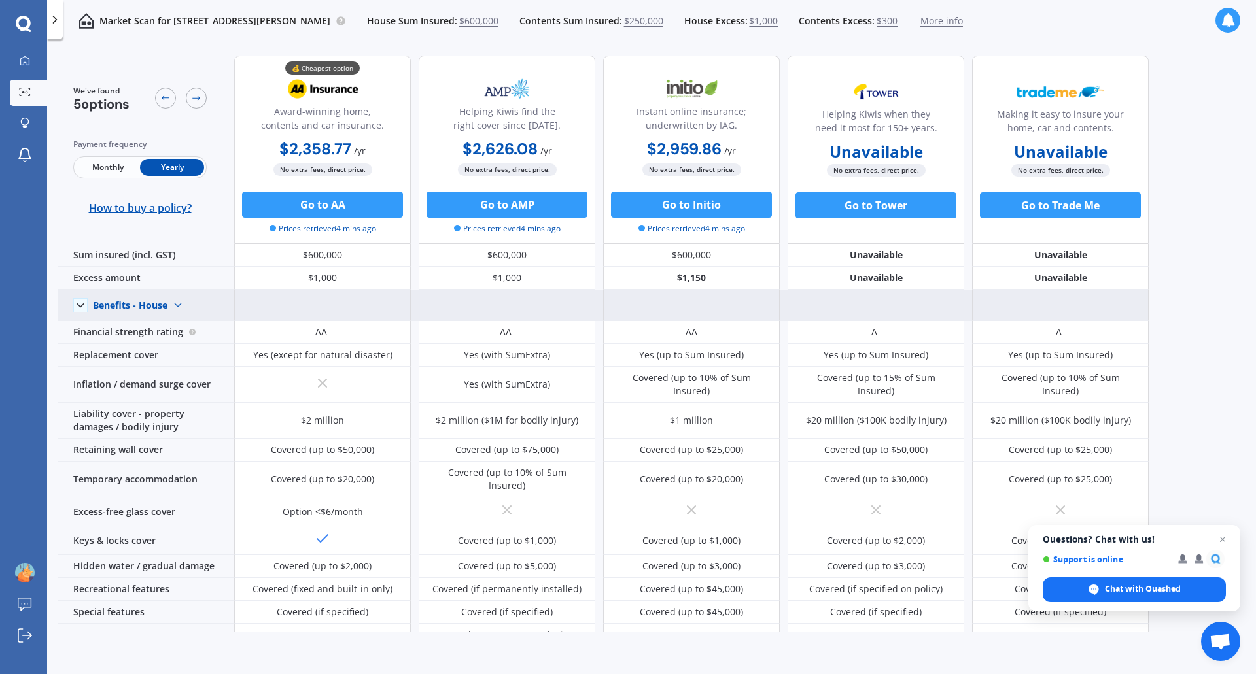
click at [176, 303] on img at bounding box center [177, 305] width 21 height 21
click at [173, 350] on span "Benefits - Contents" at bounding box center [145, 351] width 83 height 12
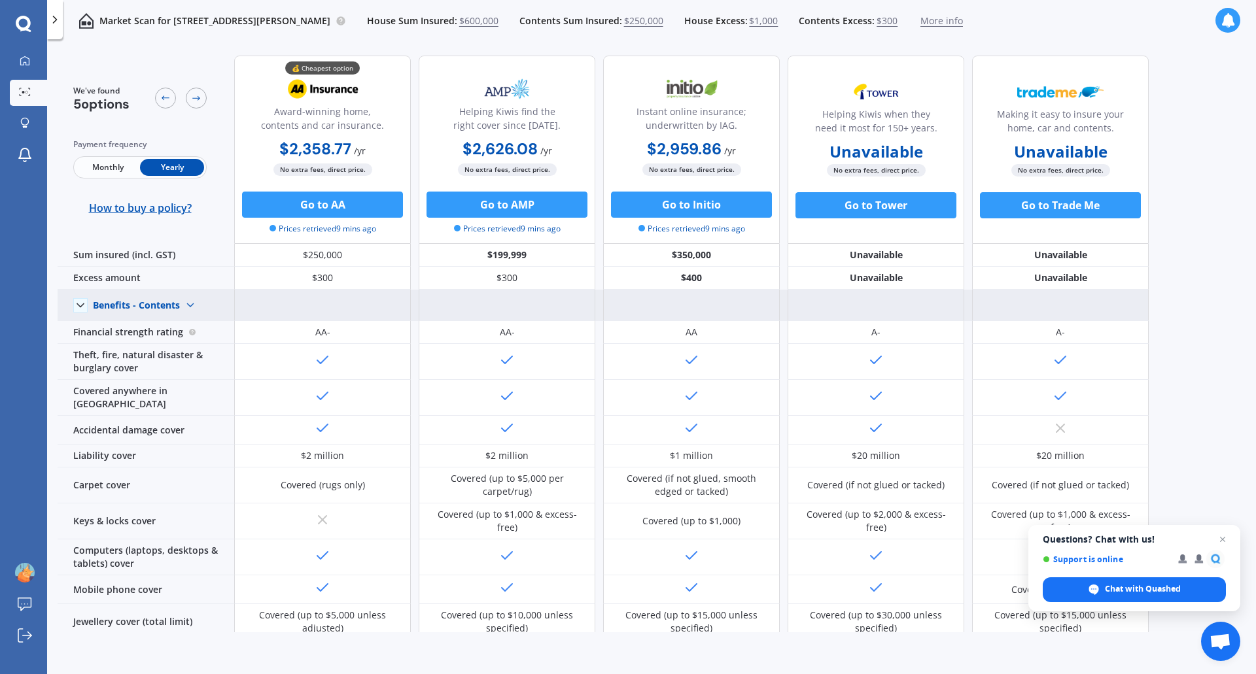
click at [190, 298] on img at bounding box center [190, 305] width 21 height 21
click at [160, 324] on span "Benefits - House" at bounding box center [139, 328] width 71 height 12
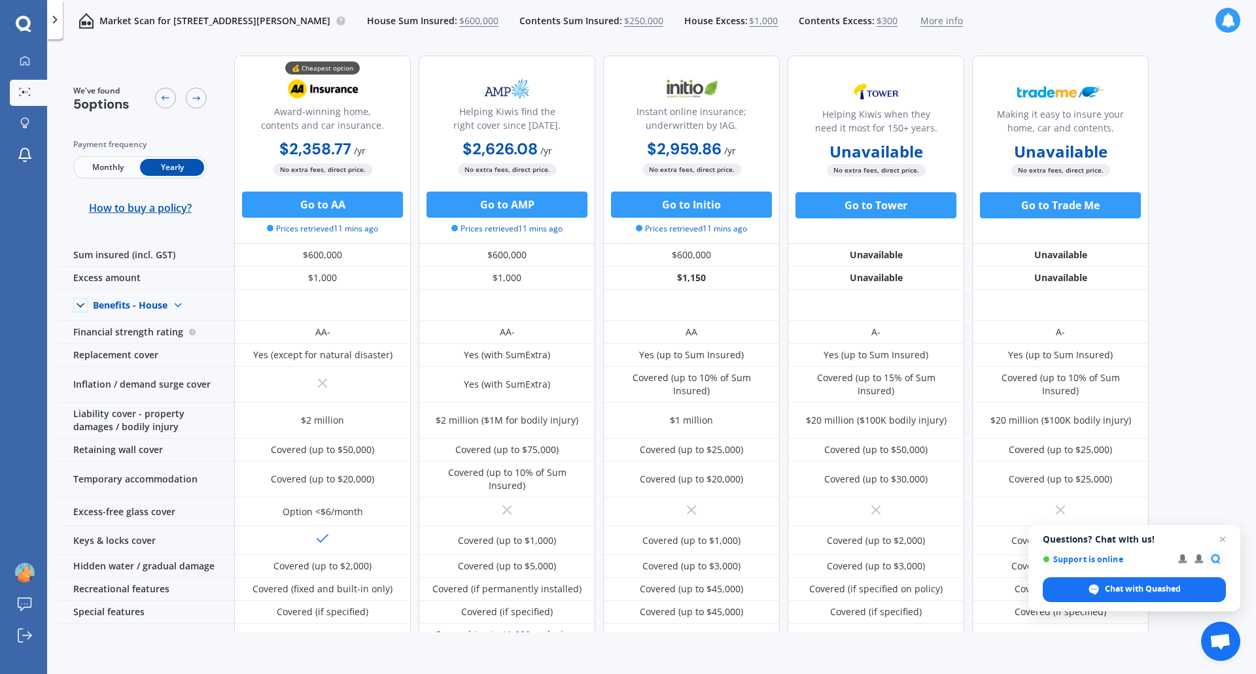
click at [920, 16] on span "More info" at bounding box center [941, 20] width 43 height 13
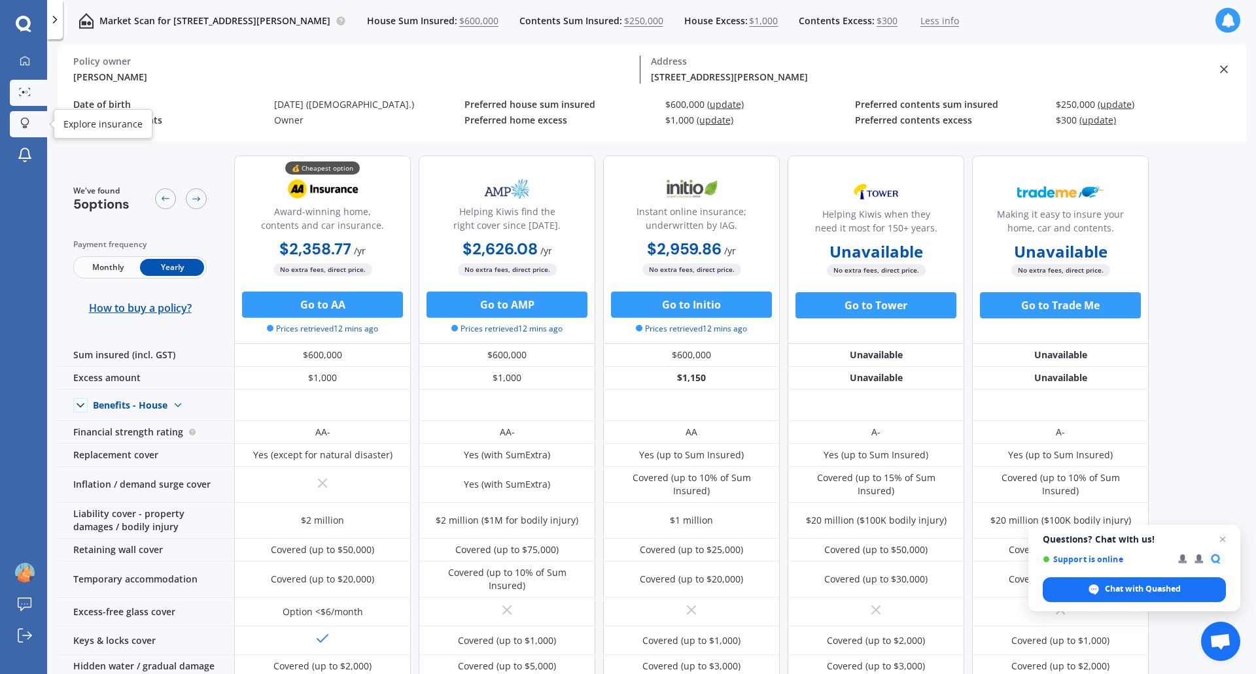
click at [22, 120] on icon at bounding box center [25, 122] width 8 height 8
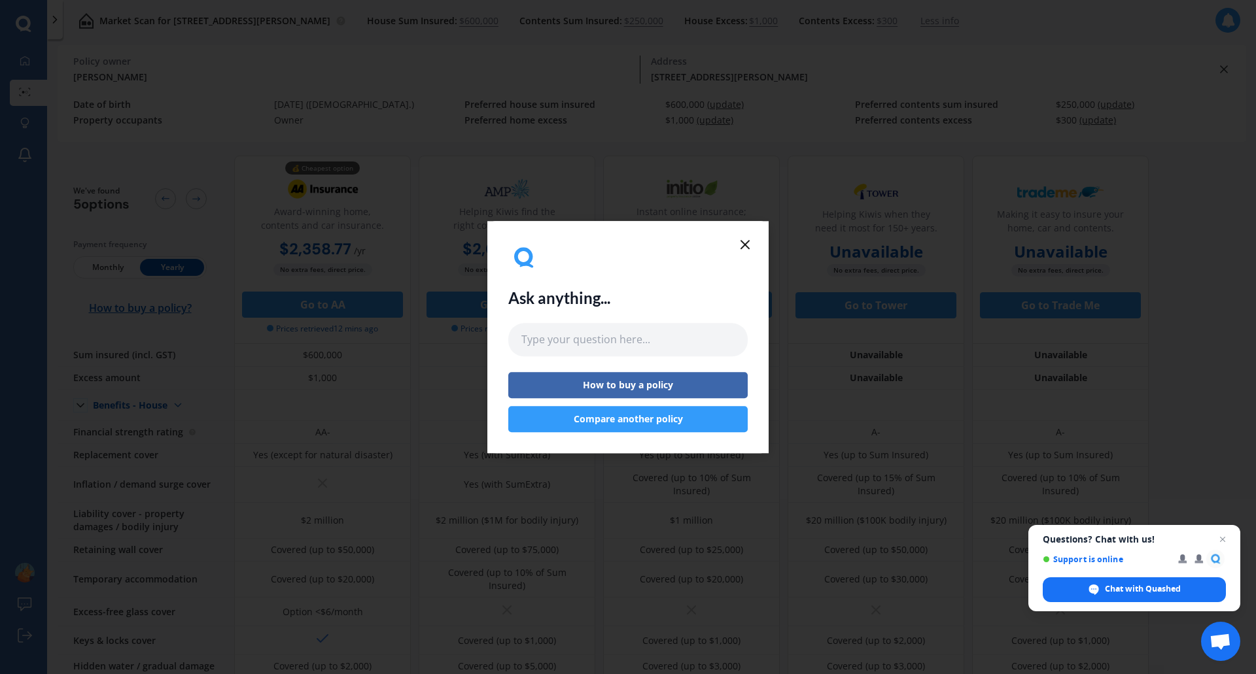
click at [658, 376] on button "How to buy a policy" at bounding box center [627, 385] width 239 height 26
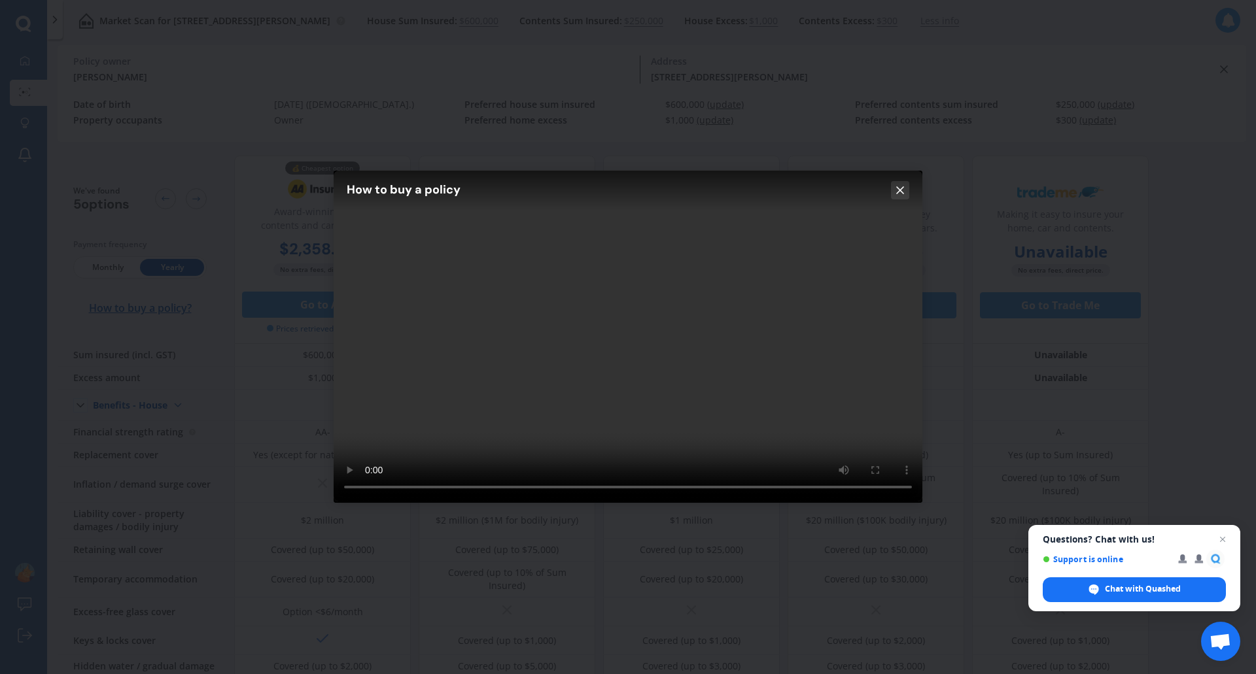
click at [892, 190] on button at bounding box center [900, 190] width 18 height 18
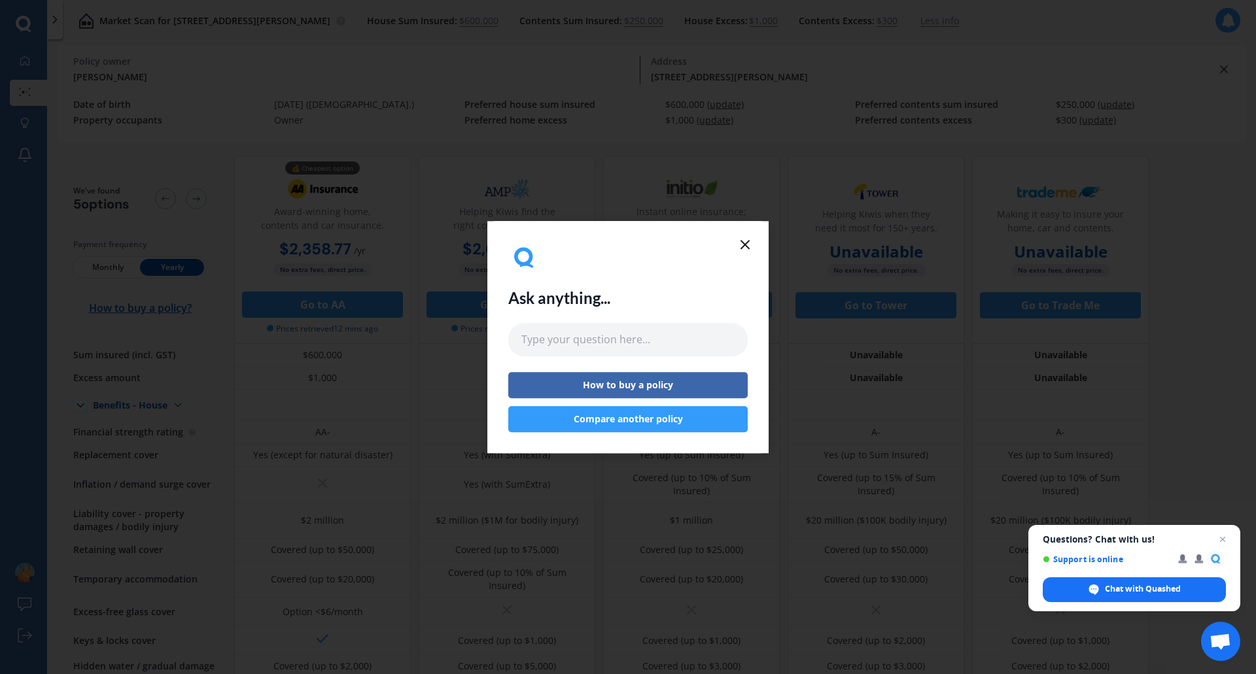
click at [744, 242] on icon at bounding box center [745, 245] width 16 height 16
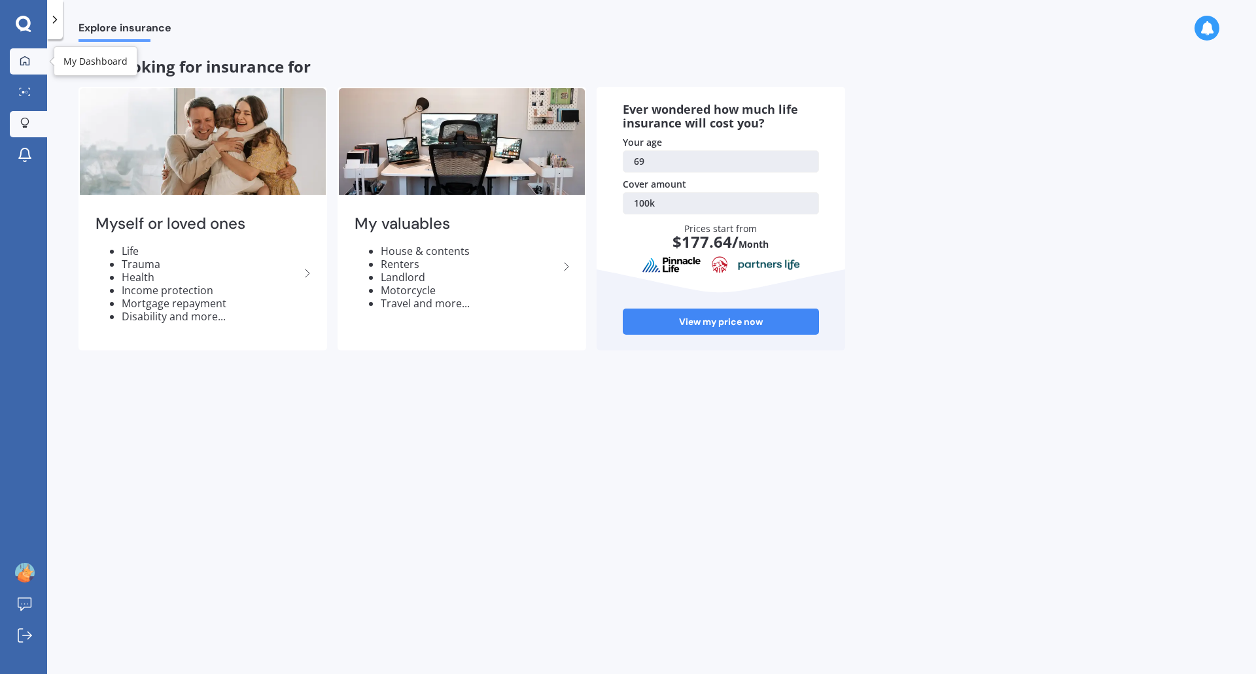
click at [19, 59] on div at bounding box center [25, 62] width 20 height 12
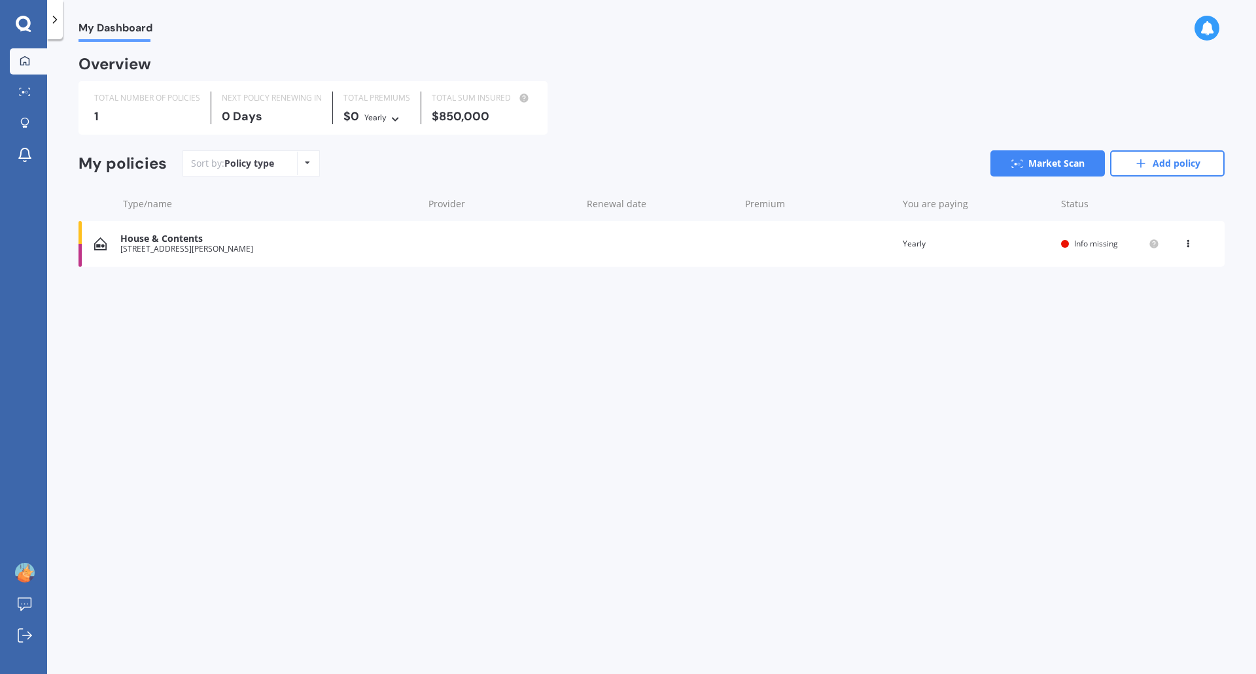
click at [1101, 242] on span "Info missing" at bounding box center [1096, 243] width 44 height 11
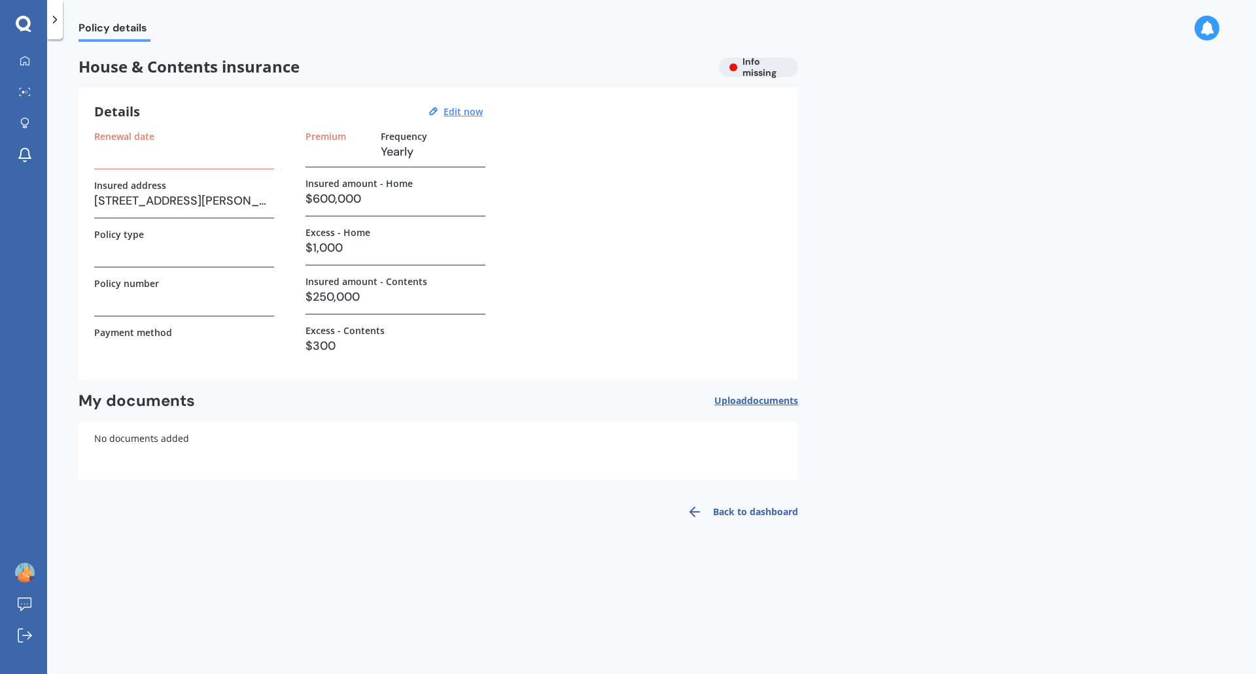
click at [753, 61] on div "House & Contents insurance Info missing" at bounding box center [437, 68] width 719 height 20
click at [320, 128] on div "Details Edit now Renewal date Insured address [STREET_ADDRESS][PERSON_NAME] Pol…" at bounding box center [437, 234] width 719 height 293
click at [133, 142] on div "Renewal date" at bounding box center [184, 150] width 180 height 39
click at [104, 161] on h3 at bounding box center [184, 152] width 180 height 20
click at [167, 230] on div "Policy type" at bounding box center [184, 234] width 180 height 11
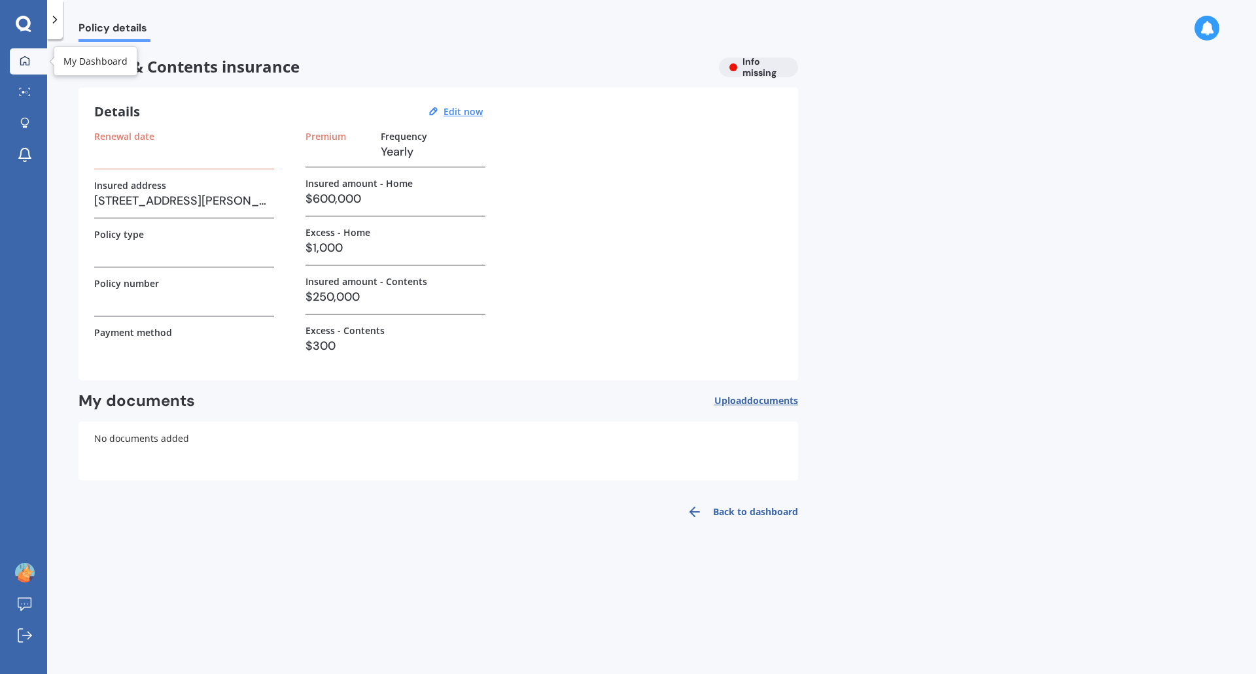
click at [27, 56] on icon at bounding box center [25, 61] width 10 height 10
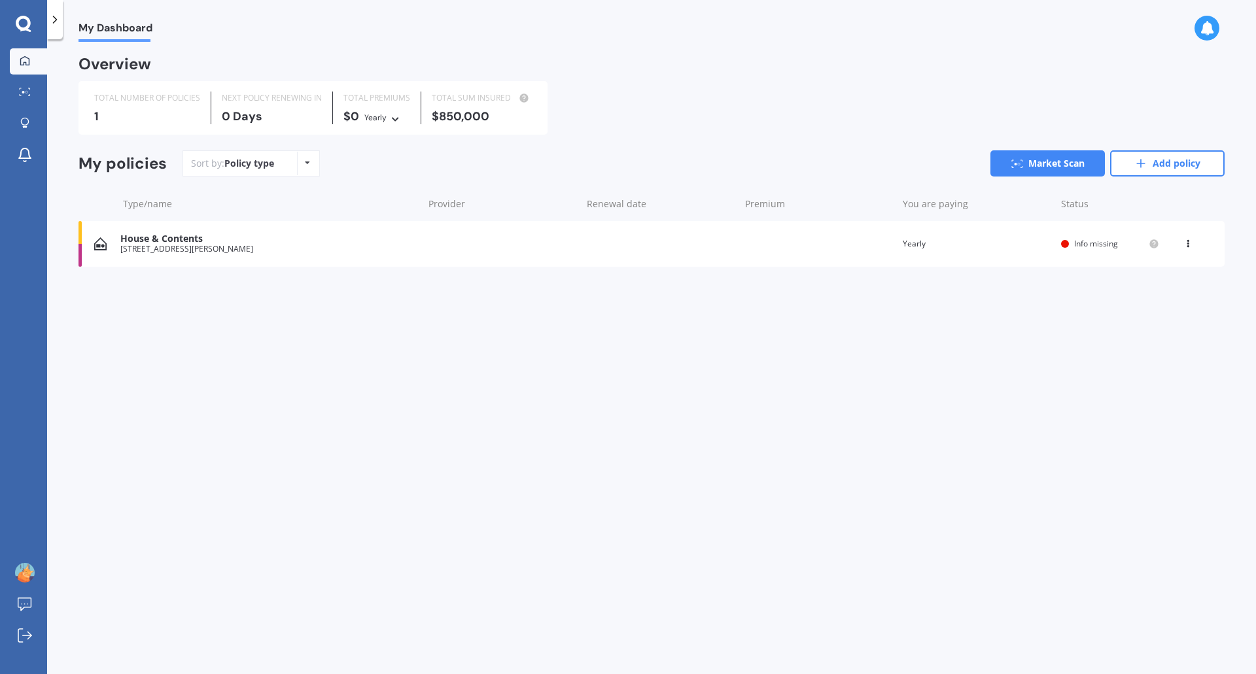
click at [307, 162] on icon at bounding box center [307, 163] width 5 height 8
click at [399, 162] on div "Sort by: Policy type Policy type Alphabetical Date added Renewing next Market S…" at bounding box center [703, 163] width 1042 height 26
click at [1188, 158] on link "Add policy" at bounding box center [1167, 163] width 114 height 26
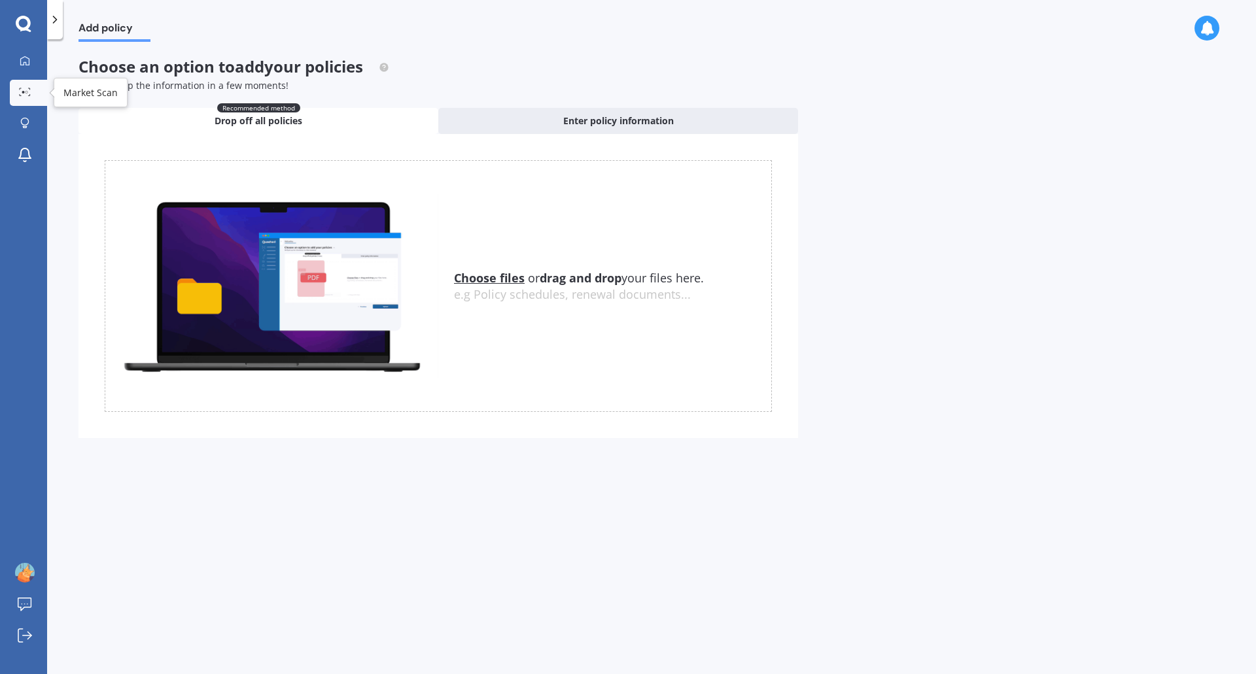
click at [24, 91] on icon at bounding box center [25, 92] width 12 height 9
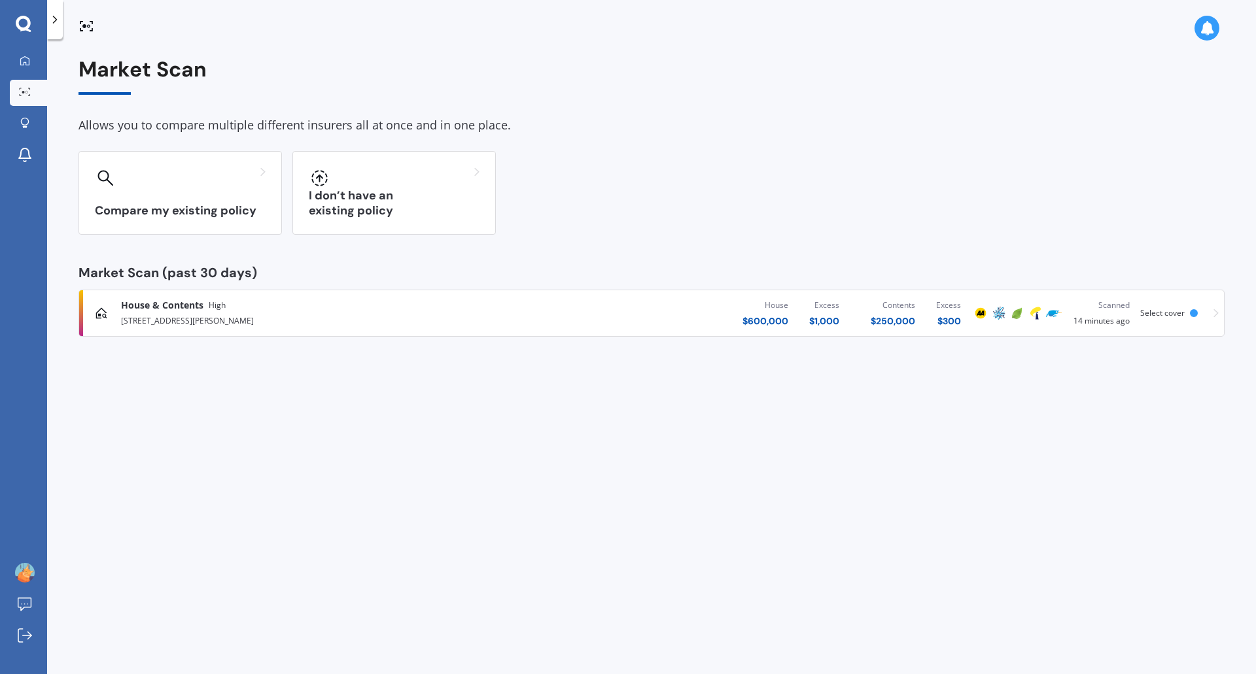
click at [168, 305] on span "House & Contents" at bounding box center [162, 305] width 82 height 13
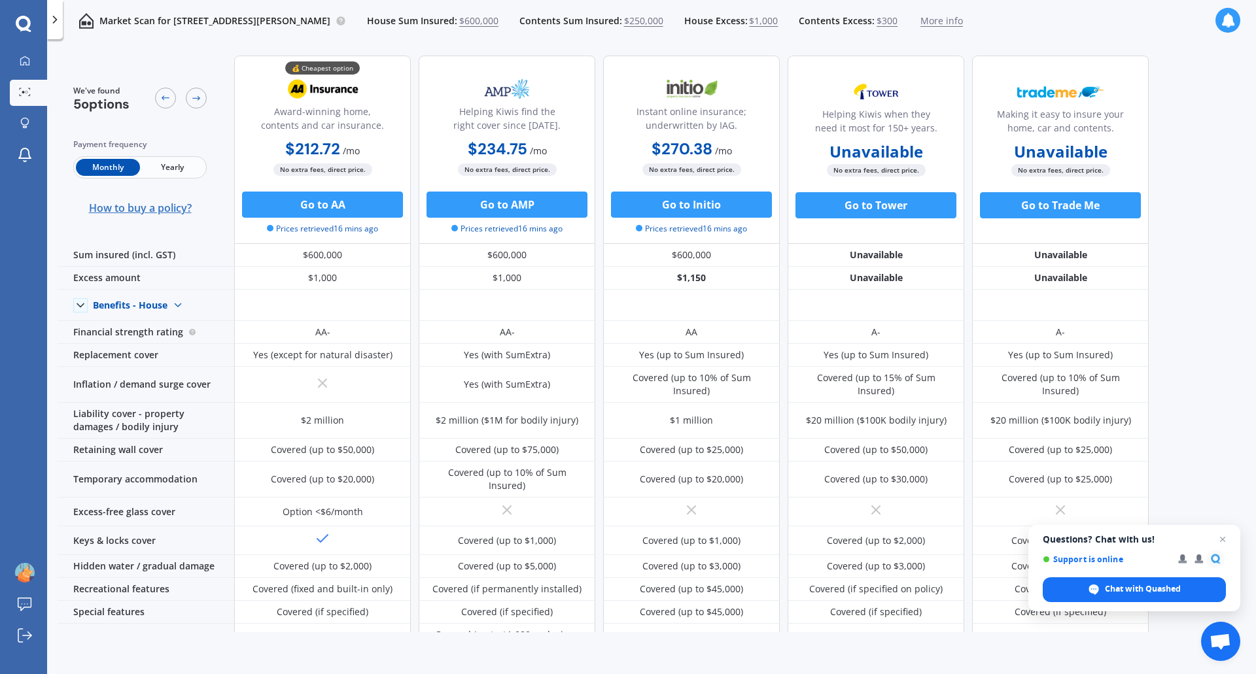
click at [139, 207] on span "How to buy a policy?" at bounding box center [140, 207] width 103 height 13
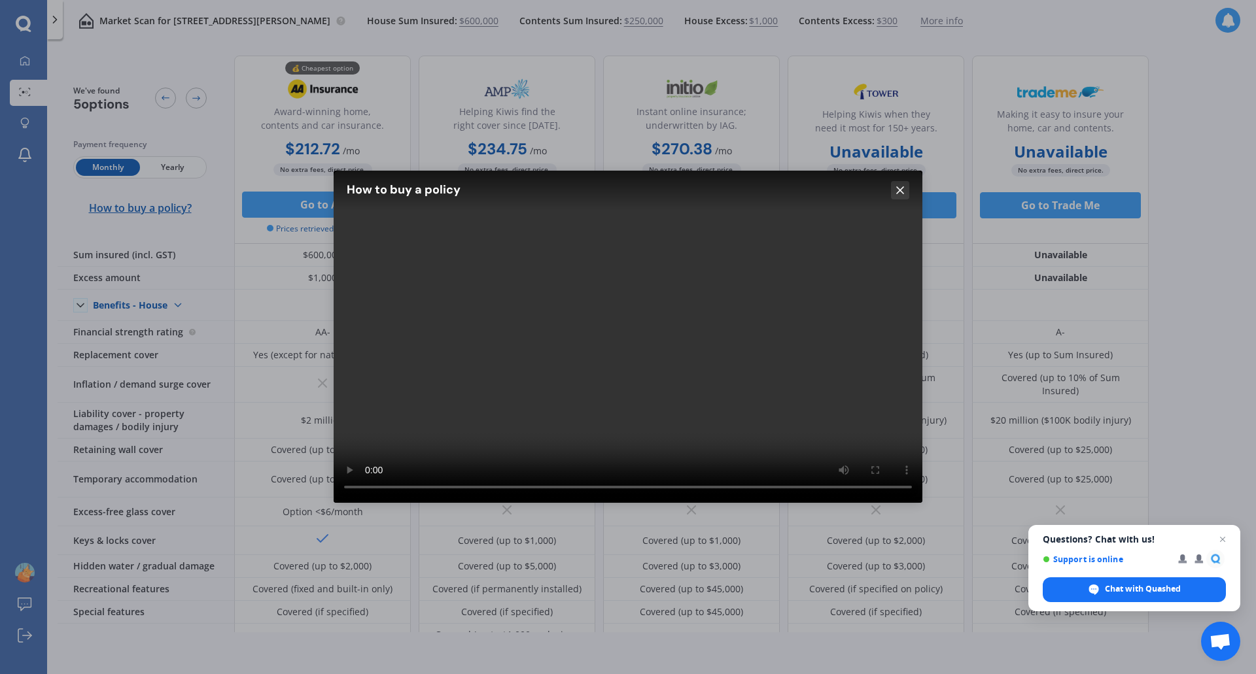
click at [901, 188] on icon at bounding box center [899, 190] width 13 height 13
